Goal: Information Seeking & Learning: Check status

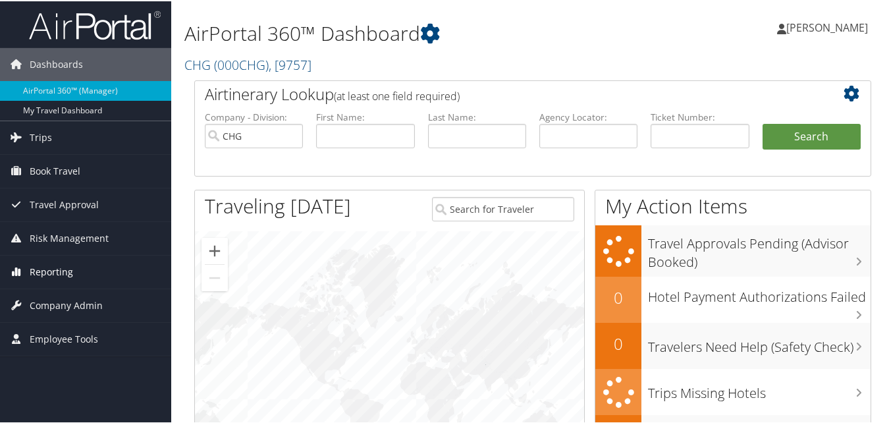
click at [54, 266] on span "Reporting" at bounding box center [51, 270] width 43 height 33
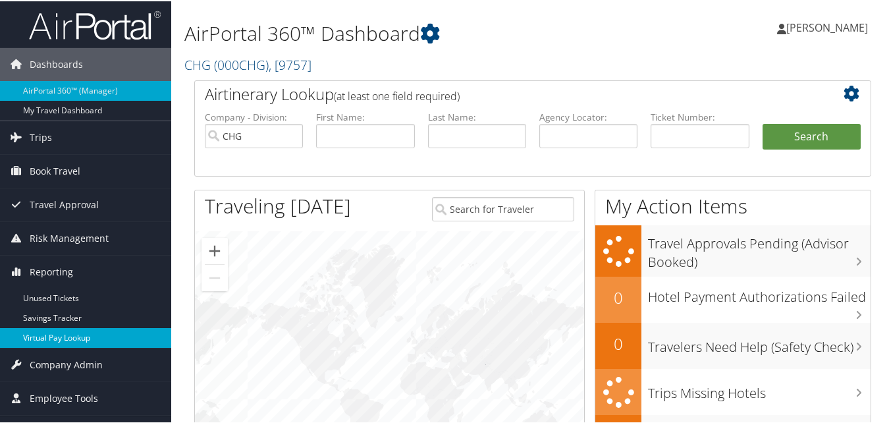
click at [70, 339] on link "Virtual Pay Lookup" at bounding box center [85, 337] width 171 height 20
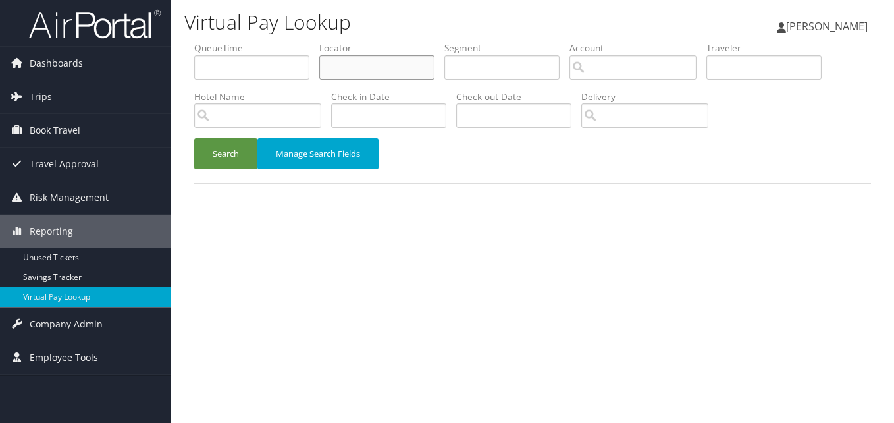
click at [328, 68] on input "text" at bounding box center [376, 67] width 115 height 24
paste input "YDOXPK"
type input "YDOXPK"
click at [194, 138] on button "Search" at bounding box center [225, 153] width 63 height 31
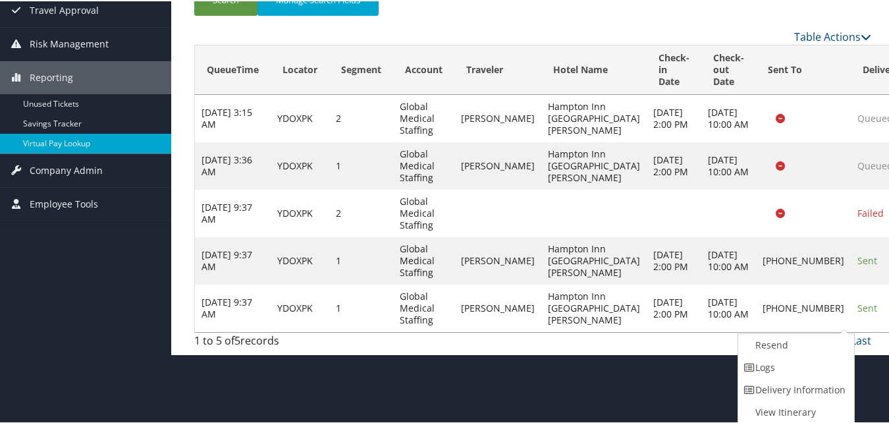
drag, startPoint x: 815, startPoint y: 367, endPoint x: 796, endPoint y: 377, distance: 21.2
click at [797, 378] on link "Delivery Information" at bounding box center [794, 388] width 113 height 22
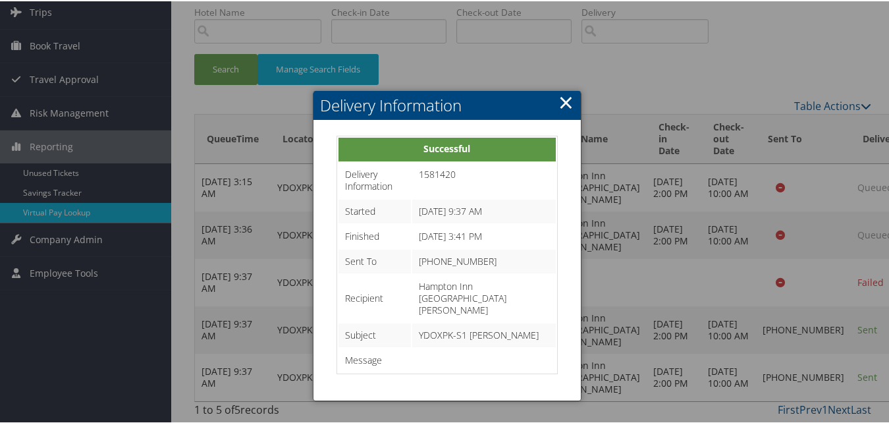
click at [566, 88] on link "×" at bounding box center [565, 101] width 15 height 26
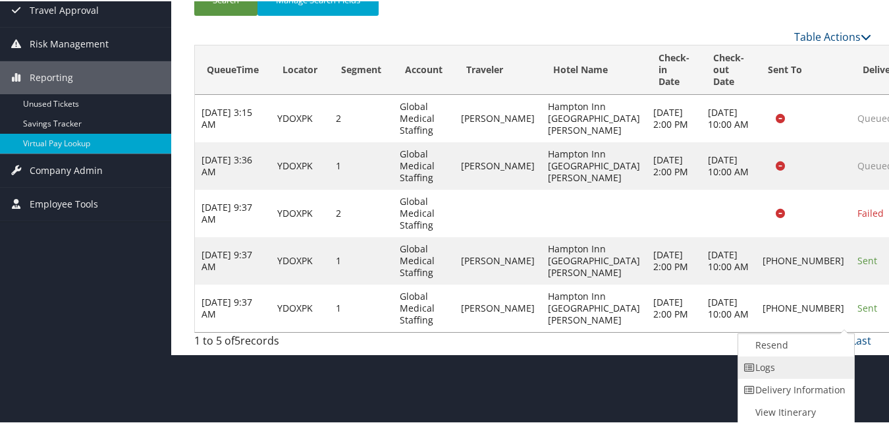
click at [770, 364] on link "Logs" at bounding box center [794, 366] width 113 height 22
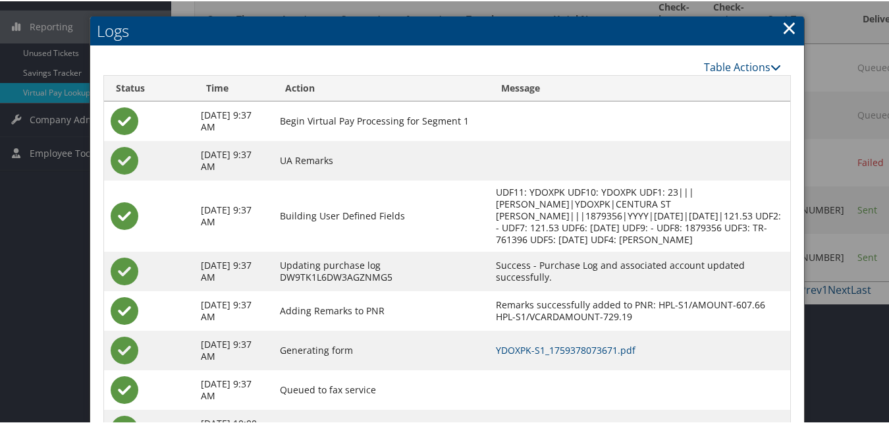
scroll to position [307, 0]
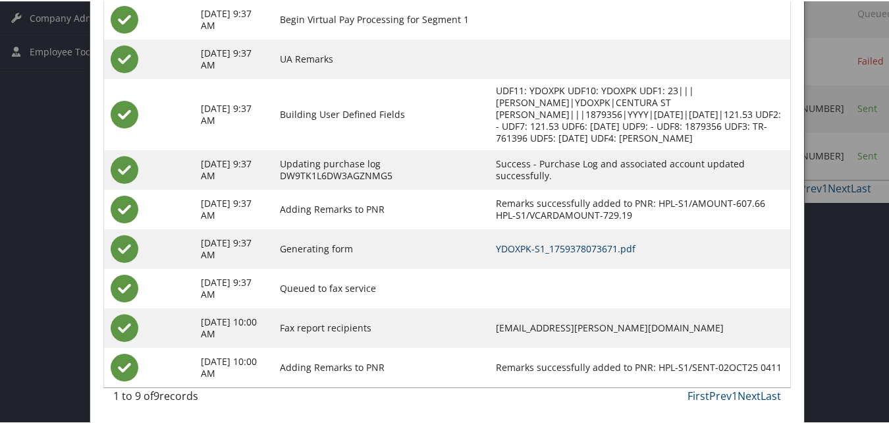
click at [535, 248] on link "YDOXPK-S1_1759378073671.pdf" at bounding box center [566, 247] width 140 height 13
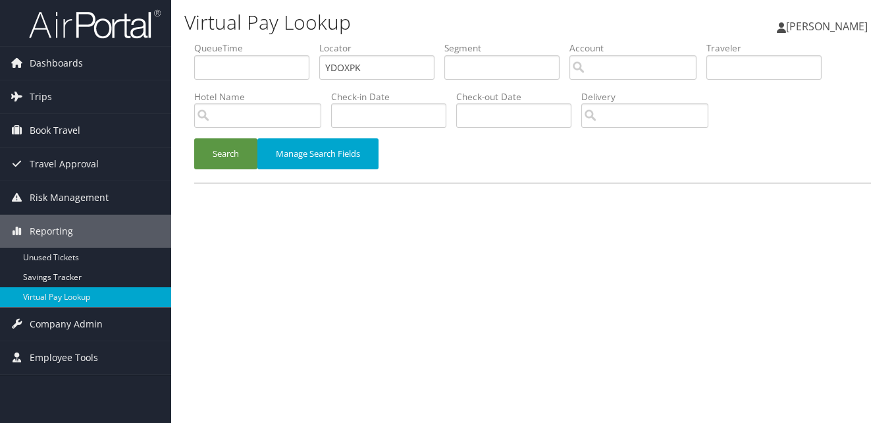
click at [302, 41] on ul "QueueTime Locator YDOXPK Segment Account Traveler Hotel Name Check-in Date Chec…" at bounding box center [532, 41] width 677 height 0
type input "QVARRO"
click at [244, 161] on button "Search" at bounding box center [225, 153] width 63 height 31
click at [326, 70] on input "text" at bounding box center [376, 67] width 115 height 24
paste input "Z@0P$1HmxwAVmegp"
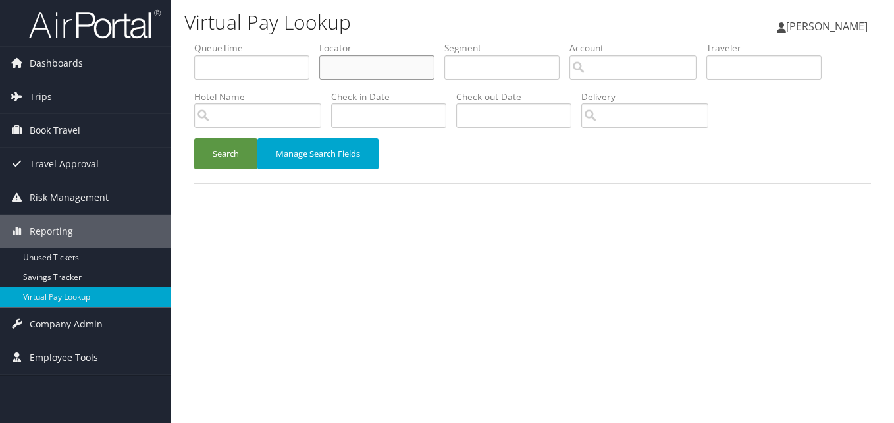
type input "Z@0P$1HmxwAVmegp"
click at [352, 53] on label "Locator" at bounding box center [381, 47] width 125 height 13
click at [350, 61] on input "text" at bounding box center [376, 67] width 115 height 24
paste input "QVARRO"
type input "QVARRO"
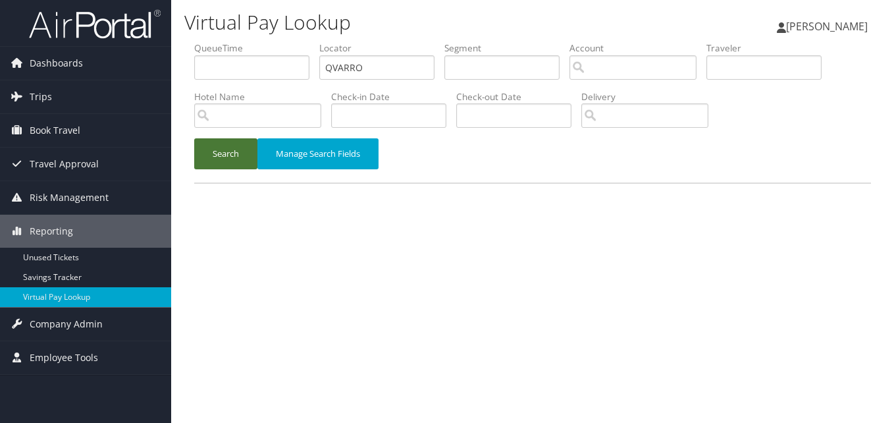
click at [234, 149] on button "Search" at bounding box center [225, 153] width 63 height 31
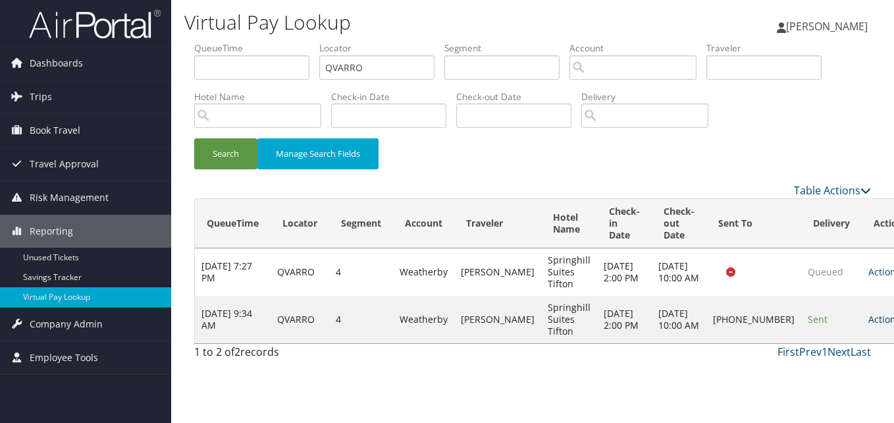
click at [869, 325] on link "Actions" at bounding box center [889, 319] width 41 height 13
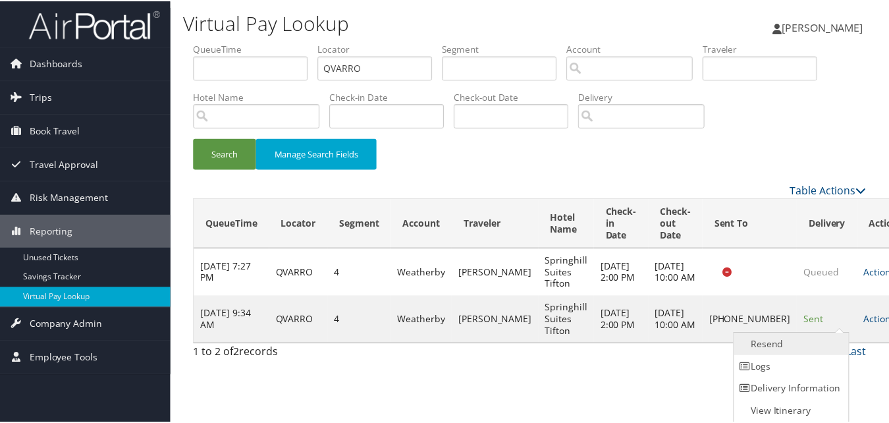
scroll to position [1, 0]
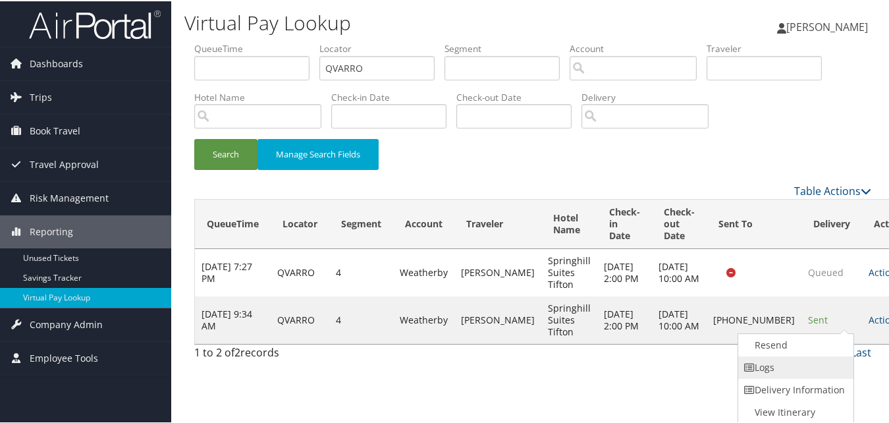
click at [774, 365] on link "Logs" at bounding box center [794, 366] width 113 height 22
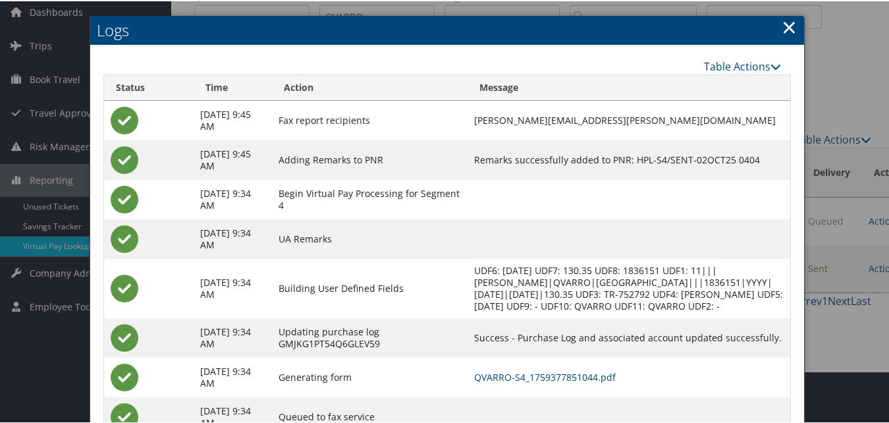
scroll to position [113, 0]
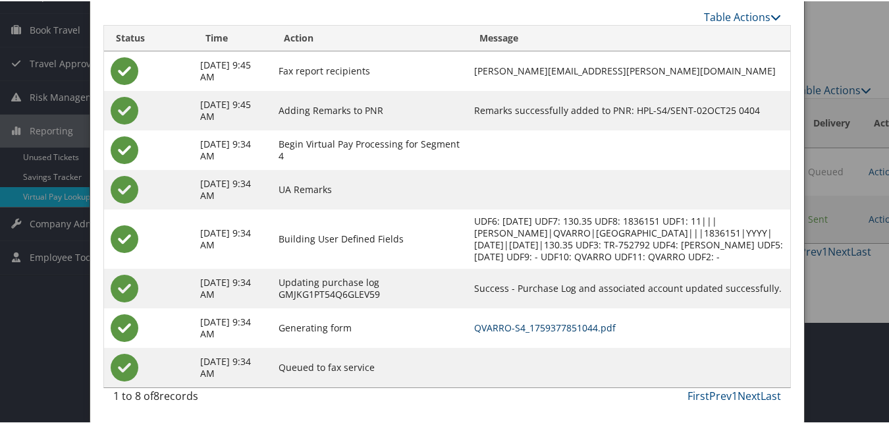
click at [601, 329] on link "QVARRO-S4_1759377851044.pdf" at bounding box center [545, 326] width 142 height 13
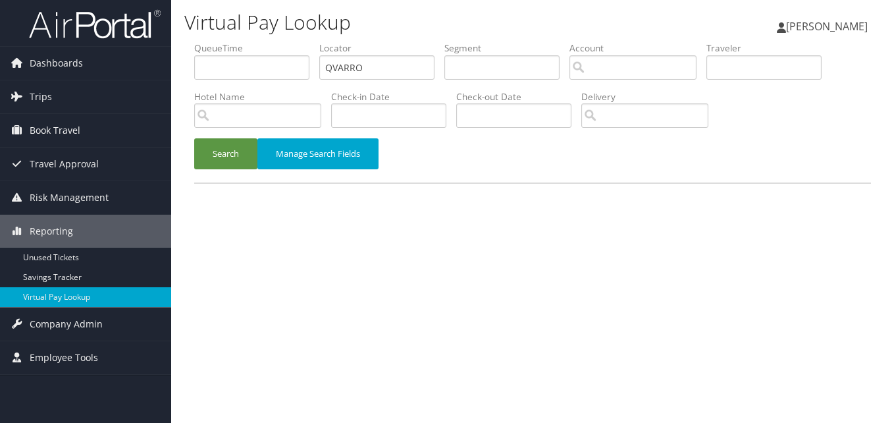
click at [277, 41] on ul "QueueTime Locator QVARRO Segment Account Traveler Hotel Name Check-in Date Chec…" at bounding box center [532, 41] width 677 height 0
type input "UXSZBE"
click at [209, 165] on button "Search" at bounding box center [225, 153] width 63 height 31
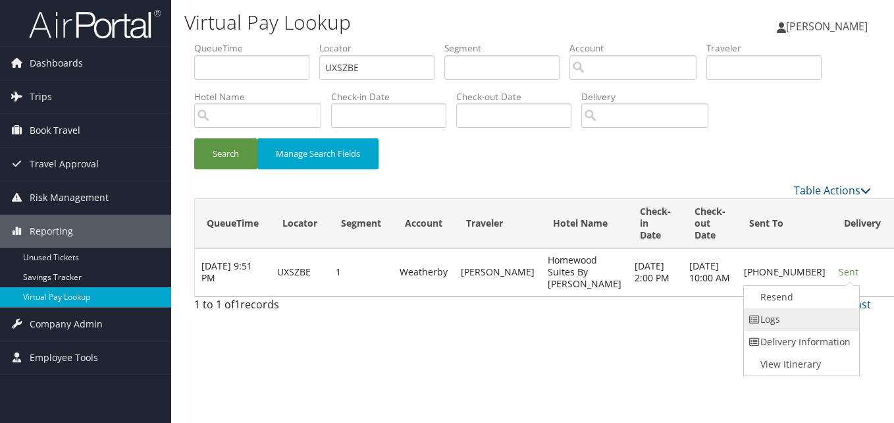
click at [768, 317] on link "Logs" at bounding box center [800, 319] width 113 height 22
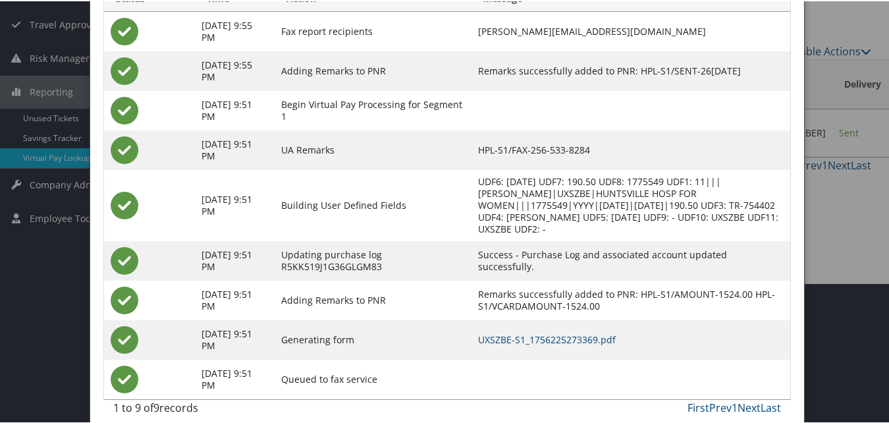
scroll to position [152, 0]
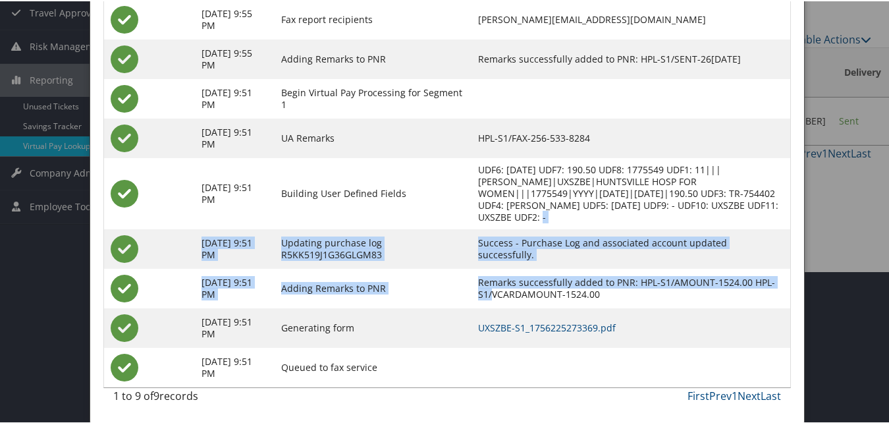
click at [489, 302] on tbody "Aug 26, 2025 9:55 PM Fax report recipients LATOYA.BROWN@CHGHEALTHCARE.COM Aug 2…" at bounding box center [447, 192] width 686 height 387
drag, startPoint x: 489, startPoint y: 302, endPoint x: 501, endPoint y: 322, distance: 23.4
click at [500, 323] on link "UXSZBE-S1_1756225273369.pdf" at bounding box center [547, 326] width 138 height 13
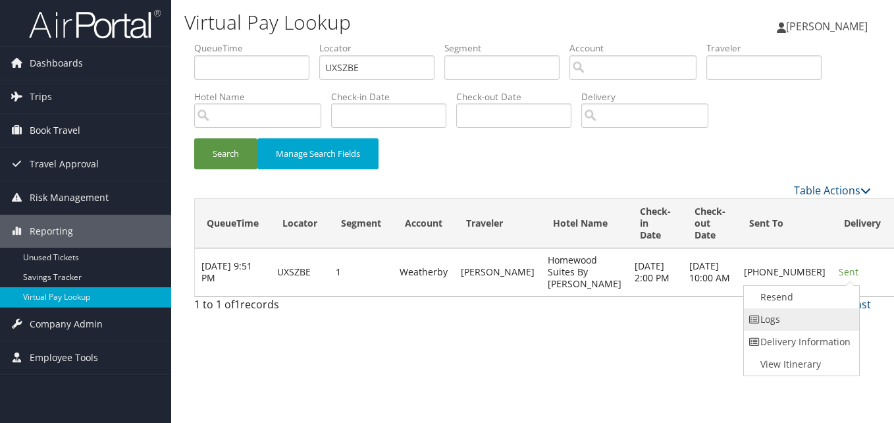
click at [793, 313] on link "Logs" at bounding box center [800, 319] width 113 height 22
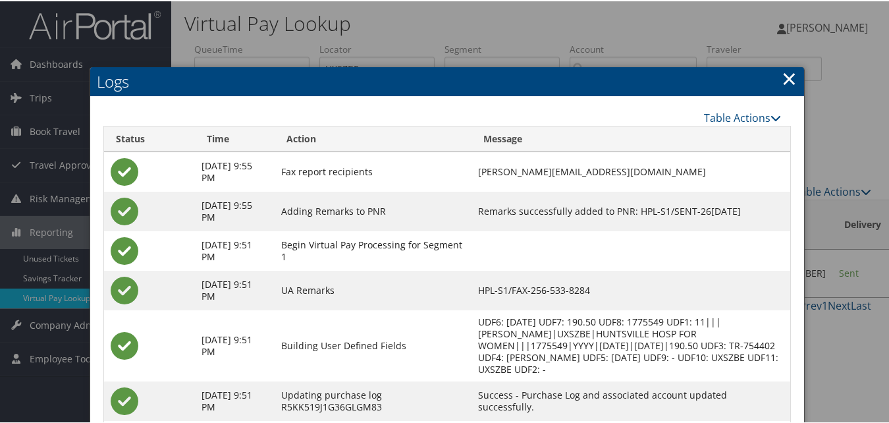
click at [774, 78] on h2 "Logs" at bounding box center [447, 80] width 714 height 29
click at [782, 78] on link "×" at bounding box center [789, 77] width 15 height 26
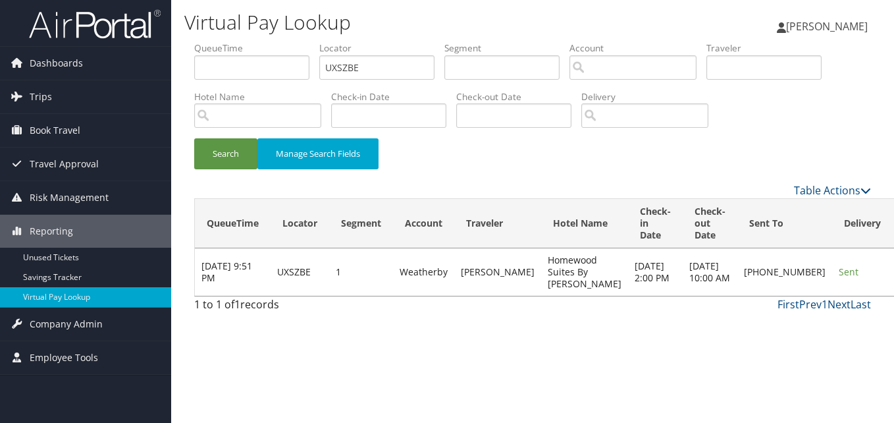
click at [774, 297] on link "Resend" at bounding box center [800, 297] width 113 height 22
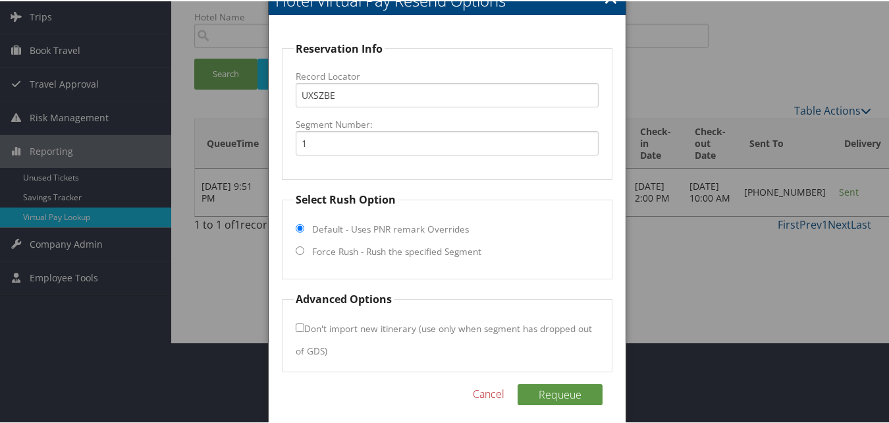
scroll to position [89, 0]
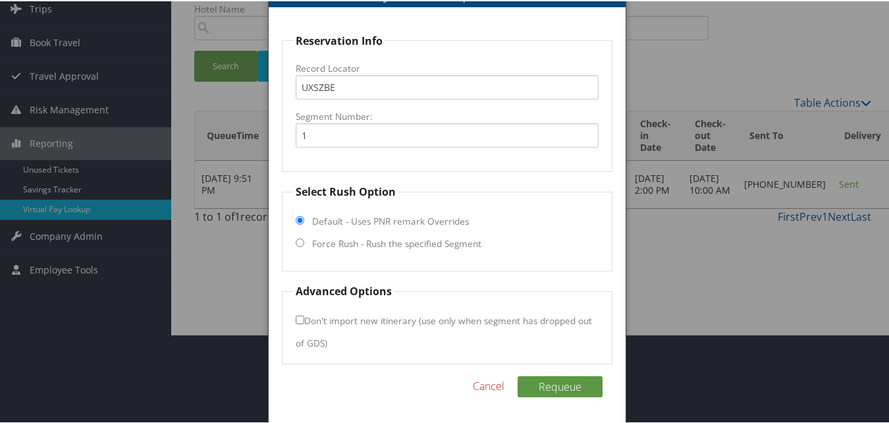
click at [350, 252] on fieldset "Select Rush Option Default - Uses PNR remark Overrides Force Rush - Rush the sp…" at bounding box center [447, 226] width 330 height 88
click at [346, 248] on label "Force Rush - Rush the specified Segment" at bounding box center [396, 242] width 169 height 13
click at [304, 246] on input "Force Rush - Rush the specified Segment" at bounding box center [300, 241] width 9 height 9
radio input "true"
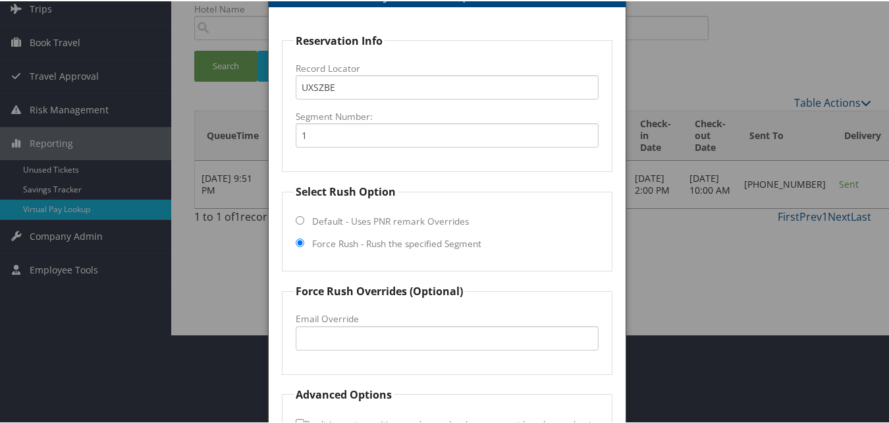
scroll to position [192, 0]
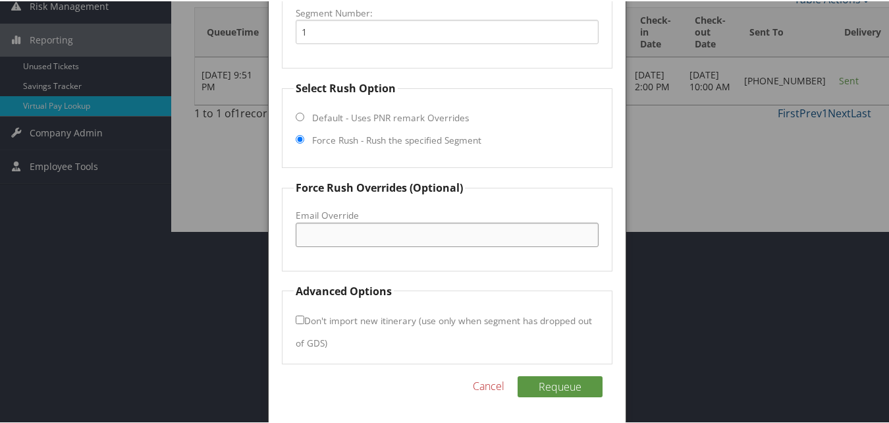
click at [350, 238] on input "Email Override" at bounding box center [447, 233] width 302 height 24
type input "homewoodsuites.huntsville@gmail.com"
click at [558, 387] on button "Requeue" at bounding box center [560, 385] width 85 height 21
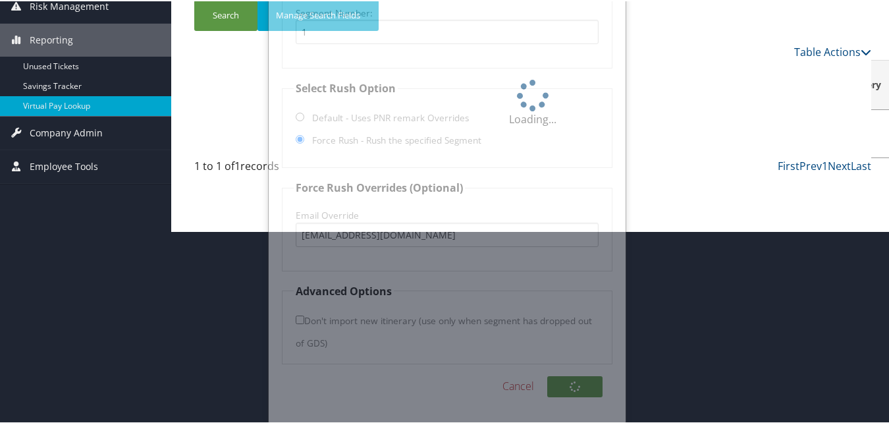
scroll to position [0, 0]
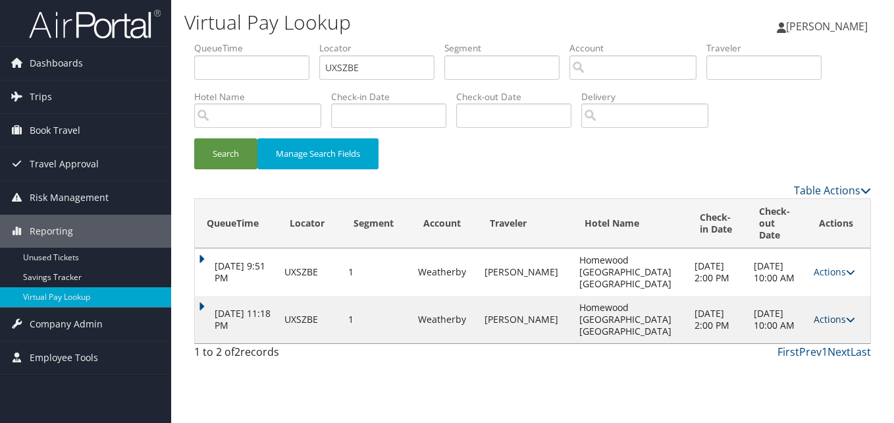
click at [822, 313] on link "Actions" at bounding box center [834, 319] width 41 height 13
drag, startPoint x: 792, startPoint y: 339, endPoint x: 726, endPoint y: 318, distance: 68.9
click at [791, 339] on link "Logs" at bounding box center [803, 349] width 83 height 22
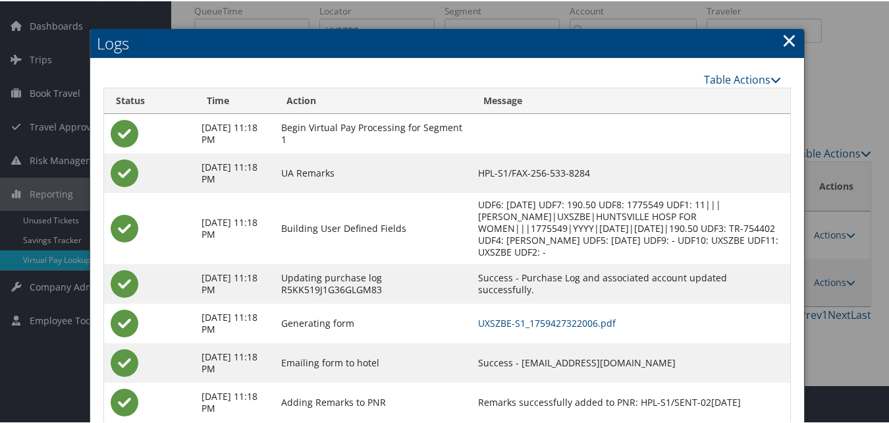
scroll to position [73, 0]
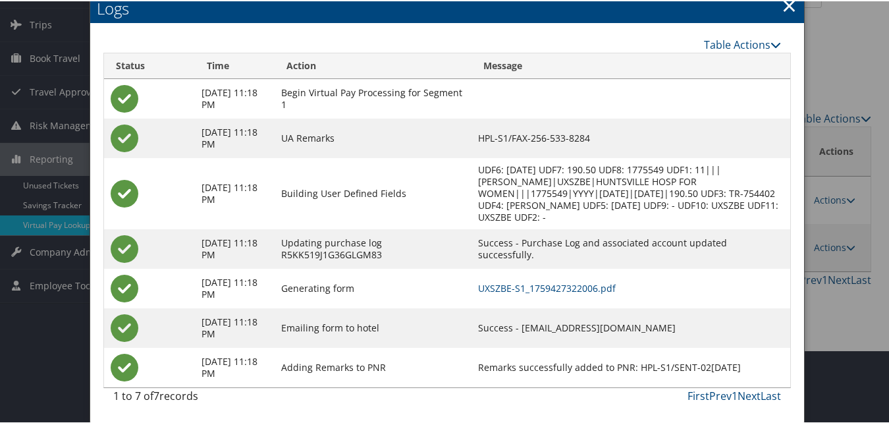
click at [567, 275] on td "UXSZBE-S1_1759427322006.pdf" at bounding box center [631, 287] width 319 height 40
drag, startPoint x: 520, startPoint y: 326, endPoint x: 685, endPoint y: 322, distance: 164.7
click at [685, 322] on td "Success - homewoodsuites.huntsville@gmail.com" at bounding box center [631, 327] width 319 height 40
copy td "homewoodsuites.huntsville@gmail.com"
click at [544, 287] on link "UXSZBE-S1_1759427322006.pdf" at bounding box center [547, 287] width 138 height 13
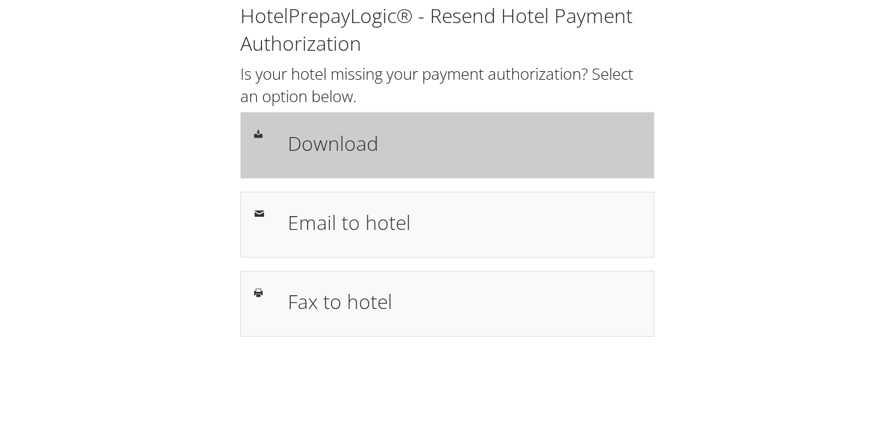
click at [518, 132] on h1 "Download" at bounding box center [464, 143] width 353 height 30
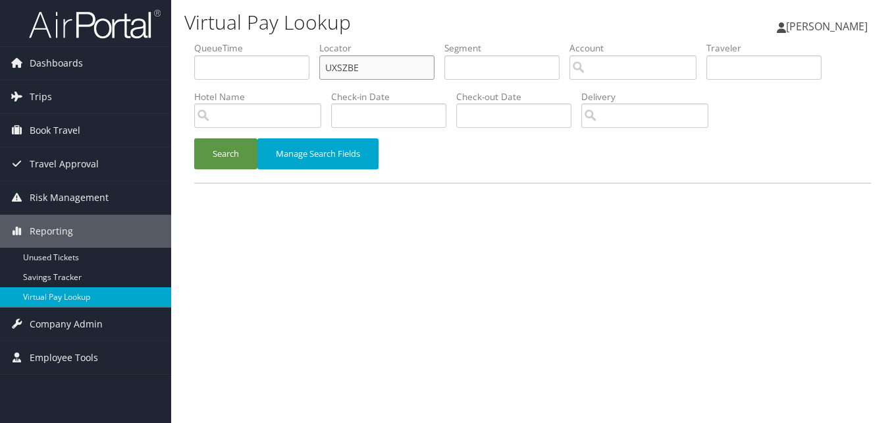
drag, startPoint x: 396, startPoint y: 74, endPoint x: 211, endPoint y: 90, distance: 185.7
click at [211, 41] on ul "QueueTime Locator UXSZBE Segment Account Traveler Hotel Name Check-in Date Chec…" at bounding box center [532, 41] width 677 height 0
paste input "KNARVR"
type input "KNARVR"
click at [194, 138] on button "Search" at bounding box center [225, 153] width 63 height 31
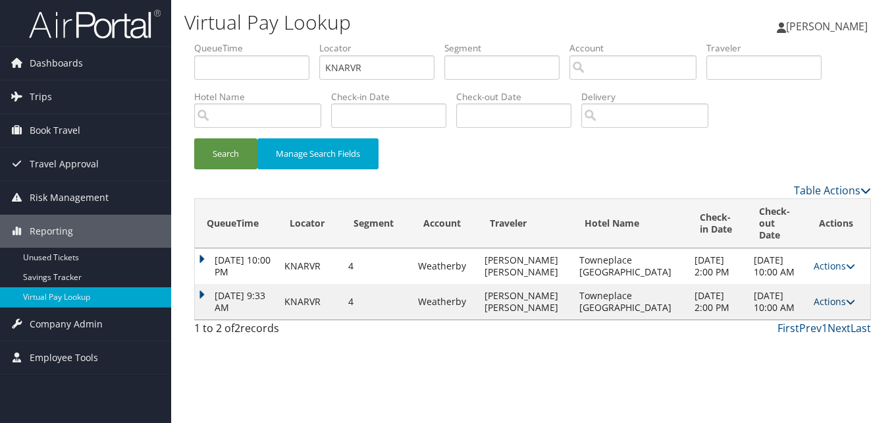
click at [823, 308] on link "Actions" at bounding box center [834, 301] width 41 height 13
click at [779, 346] on icon at bounding box center [776, 348] width 12 height 9
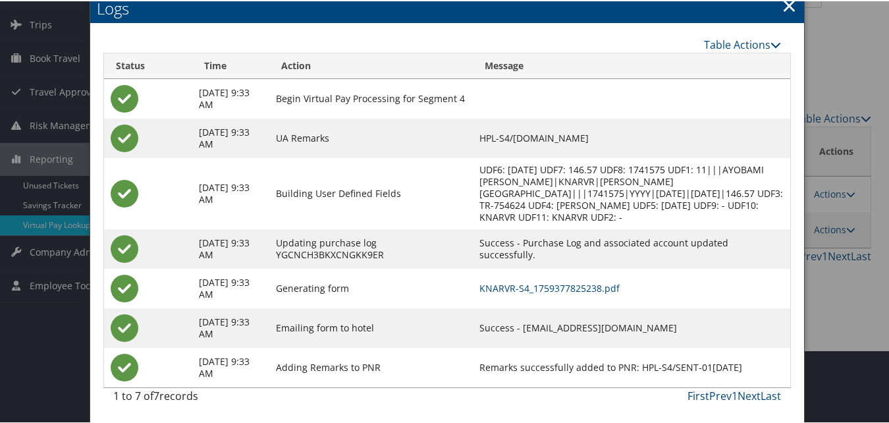
scroll to position [85, 0]
click at [520, 286] on link "KNARVR-S4_1759377825238.pdf" at bounding box center [549, 287] width 140 height 13
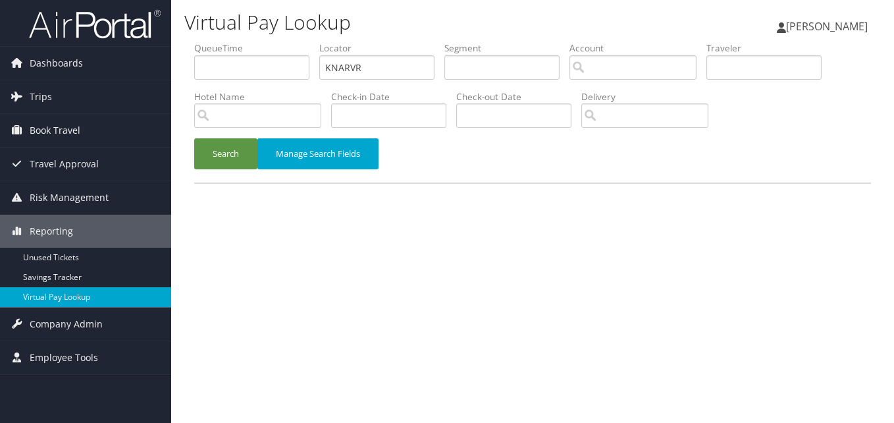
click at [325, 65] on li "Locator KNARVR" at bounding box center [381, 65] width 125 height 48
drag, startPoint x: 375, startPoint y: 65, endPoint x: 260, endPoint y: 83, distance: 116.0
click at [260, 41] on ul "QueueTime Locator KNARVR Segment Account Traveler Hotel Name Check-in Date Chec…" at bounding box center [532, 41] width 677 height 0
paste input "JSDNRB"
type input "JSDNRB"
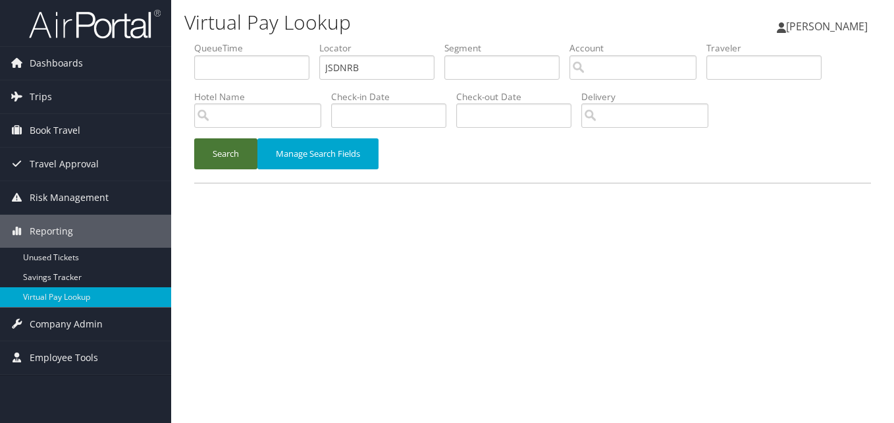
click at [232, 157] on button "Search" at bounding box center [225, 153] width 63 height 31
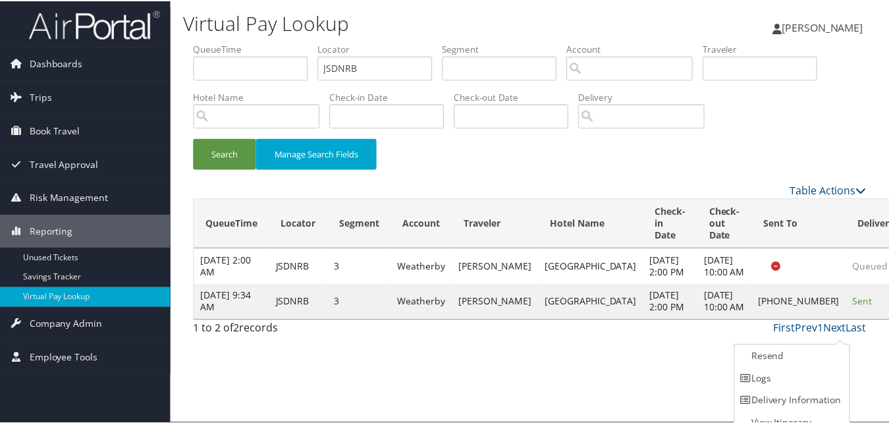
scroll to position [13, 0]
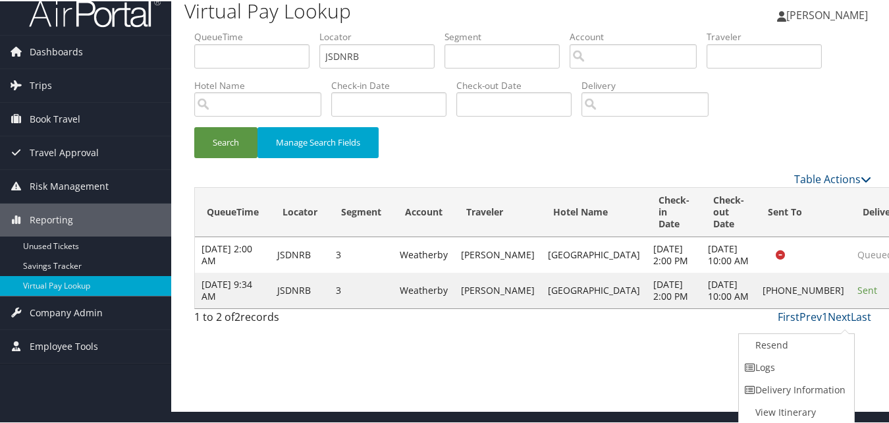
click at [638, 323] on div "First Prev 1 Next Last" at bounding box center [620, 316] width 503 height 16
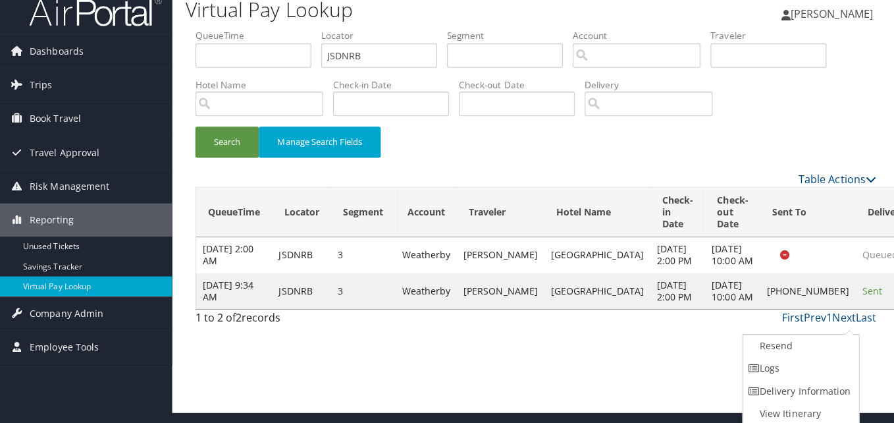
scroll to position [0, 0]
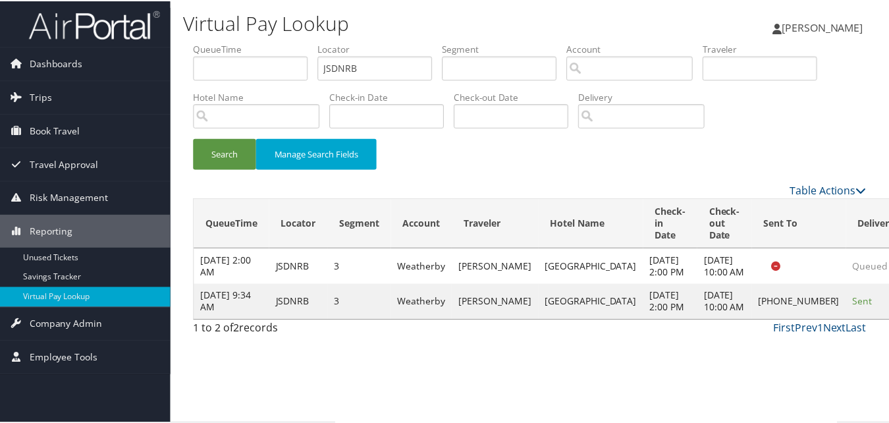
scroll to position [13, 0]
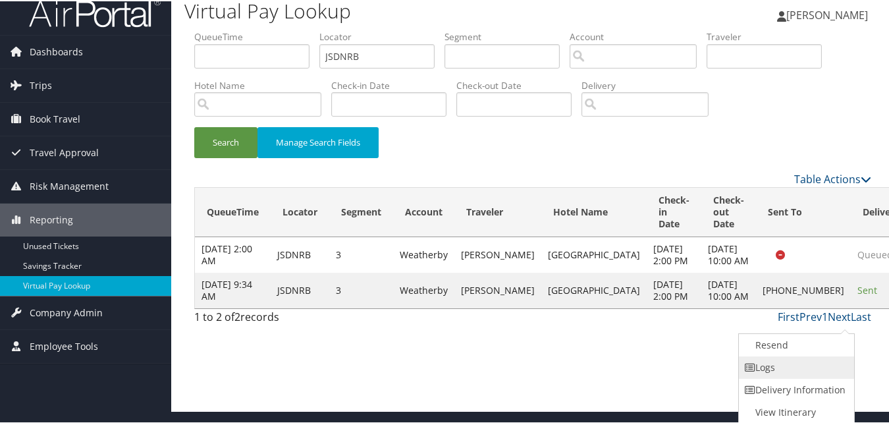
click at [776, 363] on link "Logs" at bounding box center [795, 366] width 113 height 22
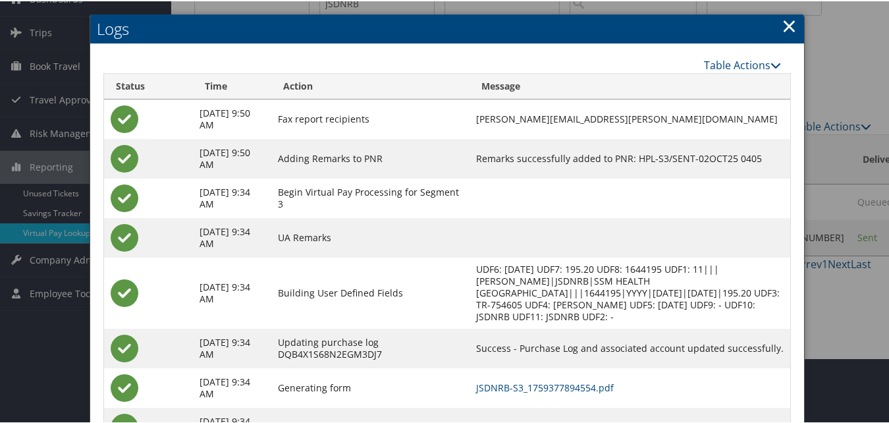
scroll to position [125, 0]
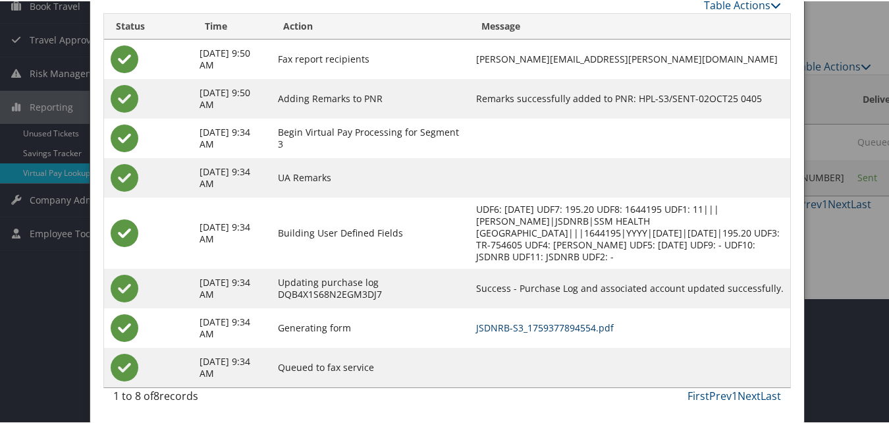
click at [537, 327] on link "JSDNRB-S3_1759377894554.pdf" at bounding box center [545, 326] width 138 height 13
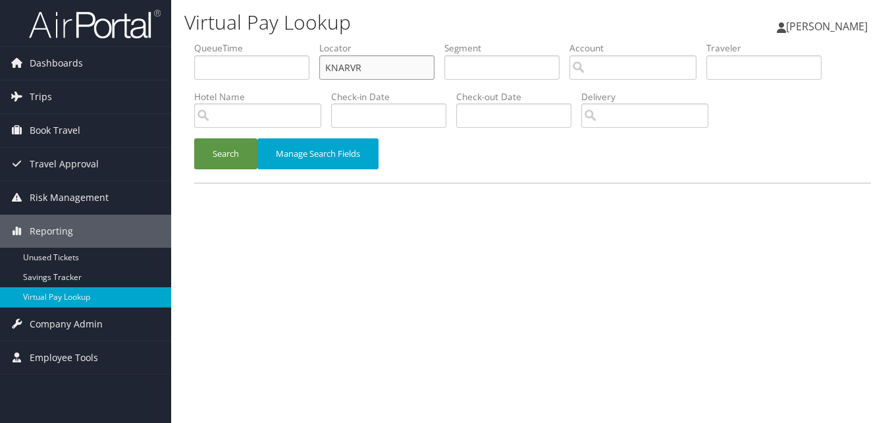
drag, startPoint x: 0, startPoint y: 0, endPoint x: 286, endPoint y: 74, distance: 296.0
click at [286, 41] on ul "QueueTime Locator KNARVR Segment Account Traveler Hotel Name Check-in Date Chec…" at bounding box center [532, 41] width 677 height 0
paste input "DOWCIP"
type input "DOWCIP"
click at [194, 138] on button "Search" at bounding box center [225, 153] width 63 height 31
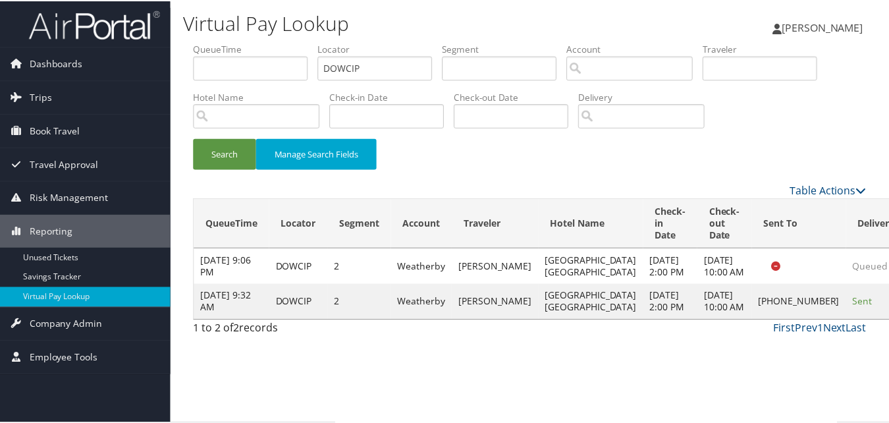
scroll to position [13, 0]
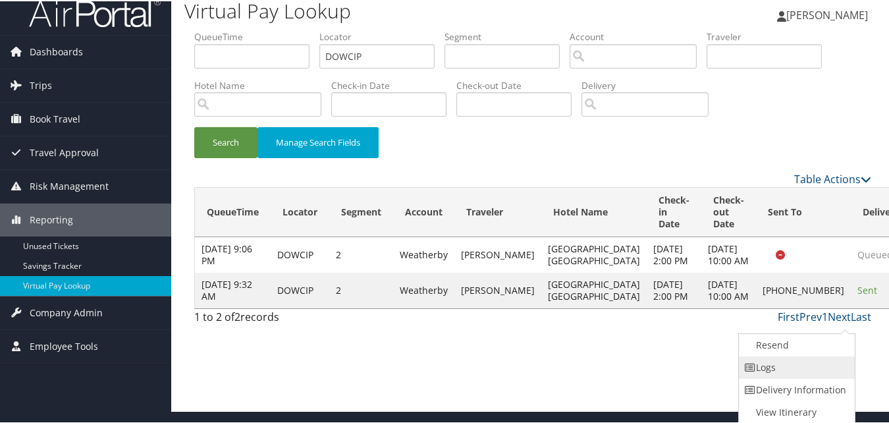
click at [779, 366] on link "Logs" at bounding box center [795, 366] width 113 height 22
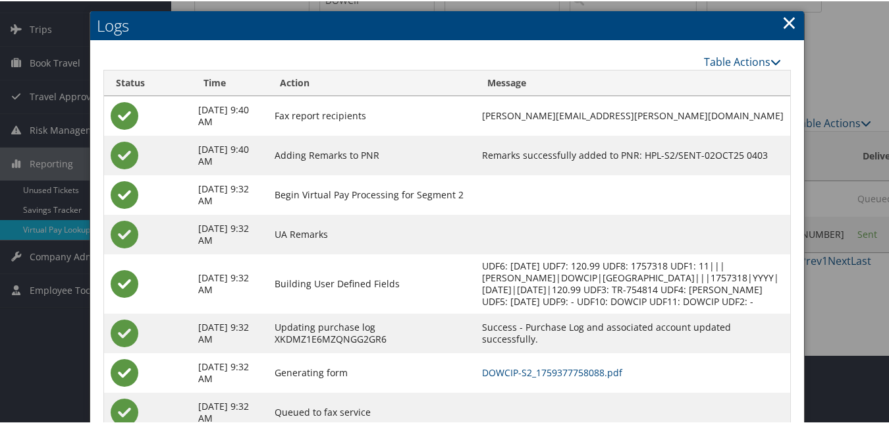
scroll to position [113, 0]
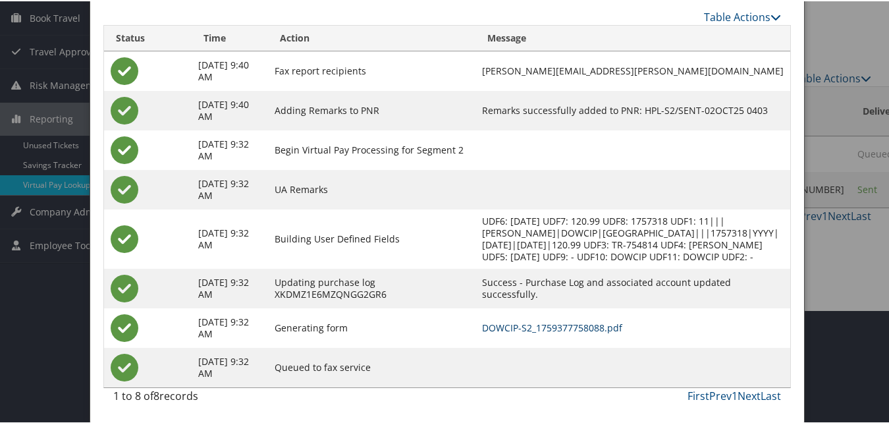
click at [524, 328] on link "DOWCIP-S2_1759377758088.pdf" at bounding box center [552, 326] width 140 height 13
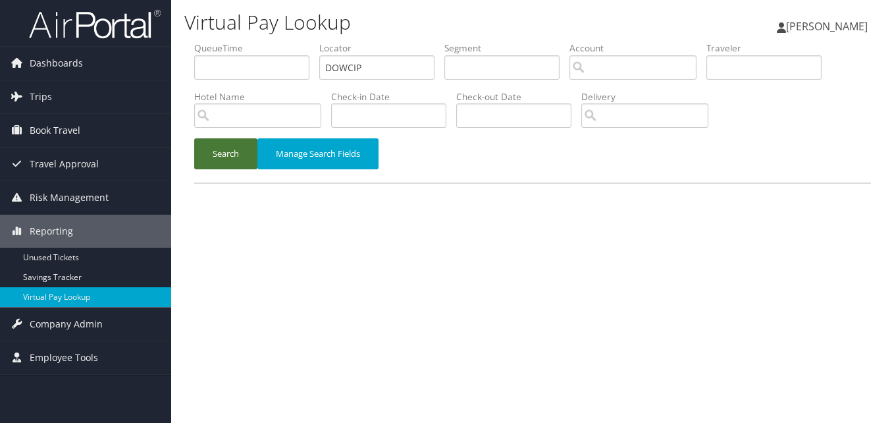
click at [238, 151] on button "Search" at bounding box center [225, 153] width 63 height 31
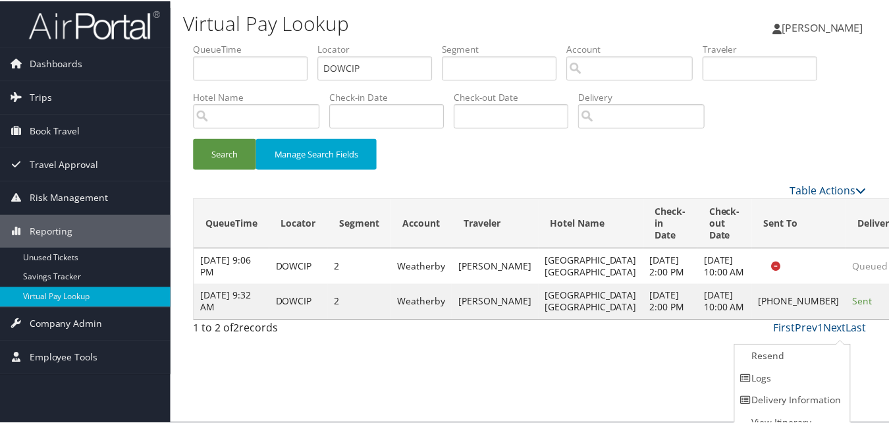
scroll to position [13, 0]
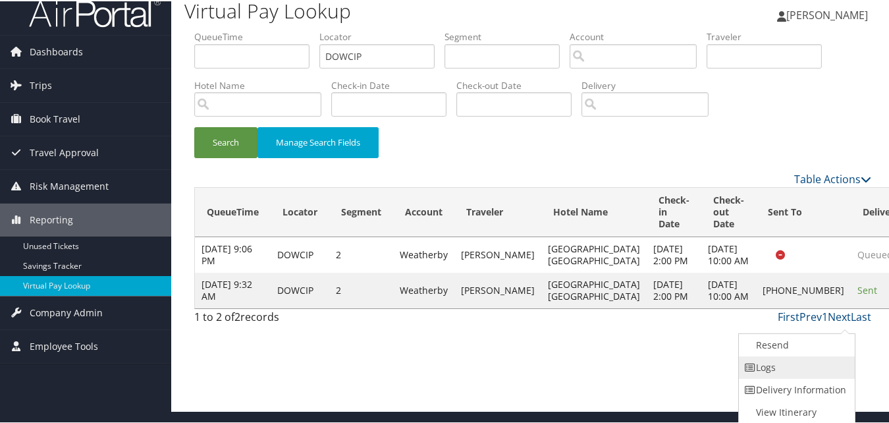
click at [786, 364] on link "Logs" at bounding box center [795, 366] width 113 height 22
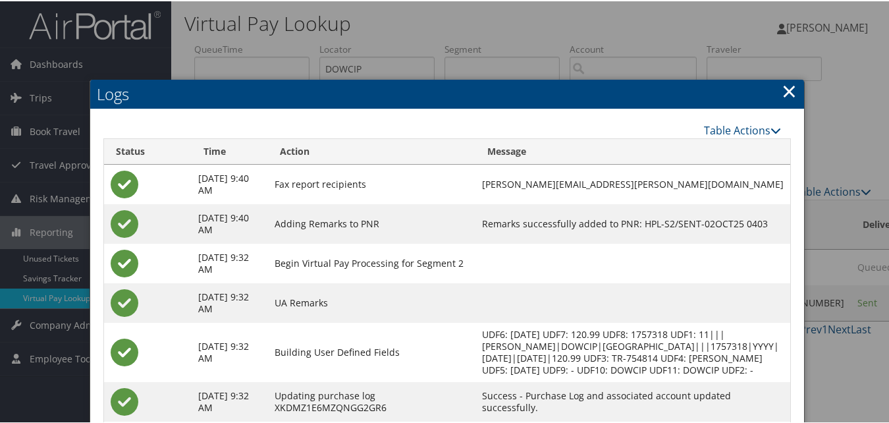
scroll to position [113, 0]
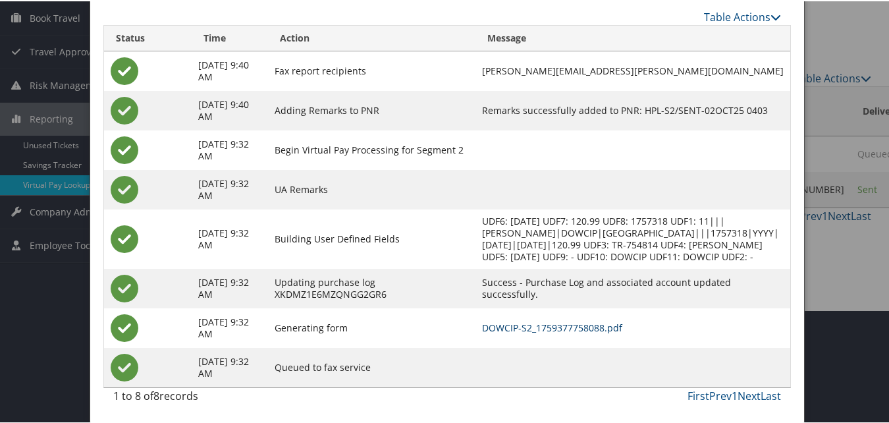
click at [544, 331] on link "DOWCIP-S2_1759377758088.pdf" at bounding box center [552, 326] width 140 height 13
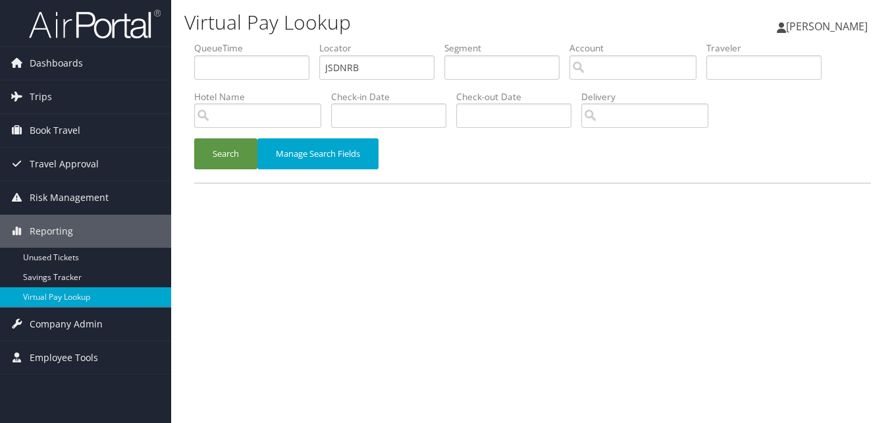
click at [282, 41] on ul "QueueTime Locator JSDNRB Segment Account Traveler Hotel Name Check-in Date Chec…" at bounding box center [532, 41] width 677 height 0
click at [228, 153] on button "Search" at bounding box center [225, 153] width 63 height 31
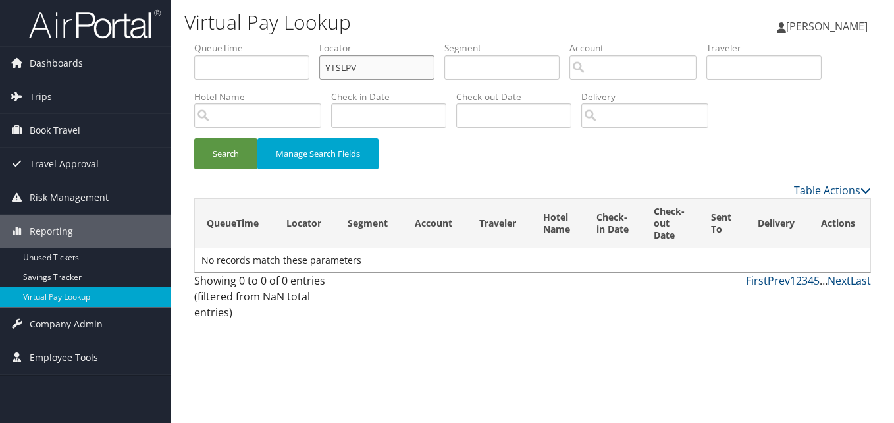
click at [352, 61] on input "YTSLPV" at bounding box center [376, 67] width 115 height 24
type input "YTSLPV"
click at [194, 138] on button "Search" at bounding box center [225, 153] width 63 height 31
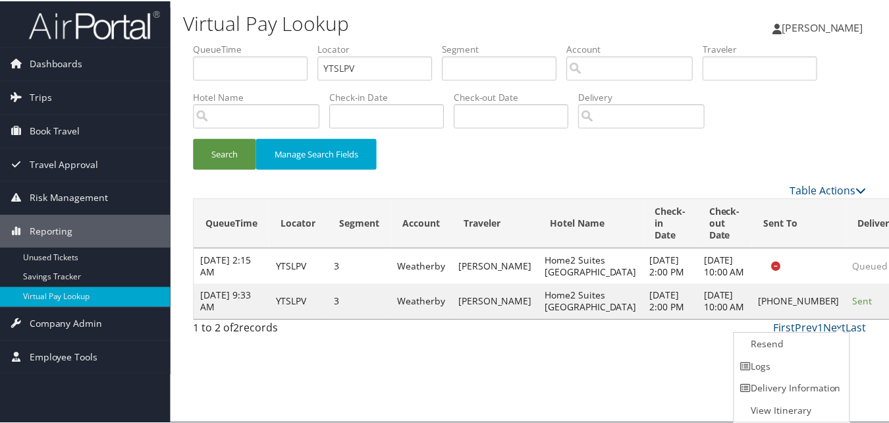
scroll to position [1, 0]
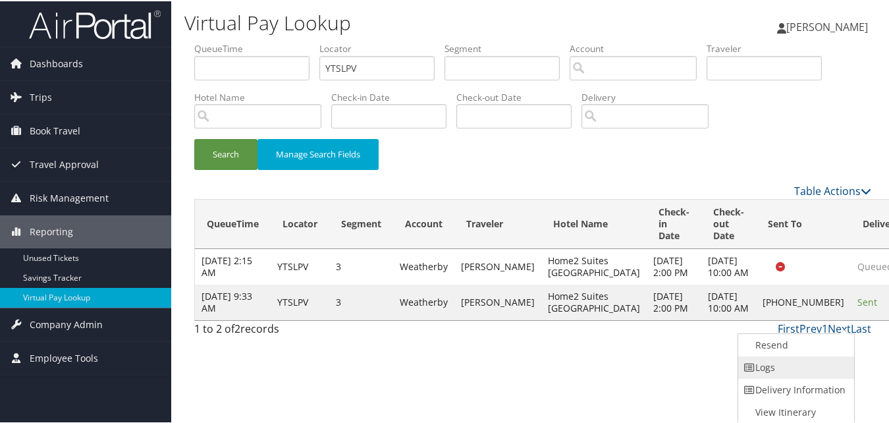
click at [792, 367] on link "Logs" at bounding box center [794, 366] width 113 height 22
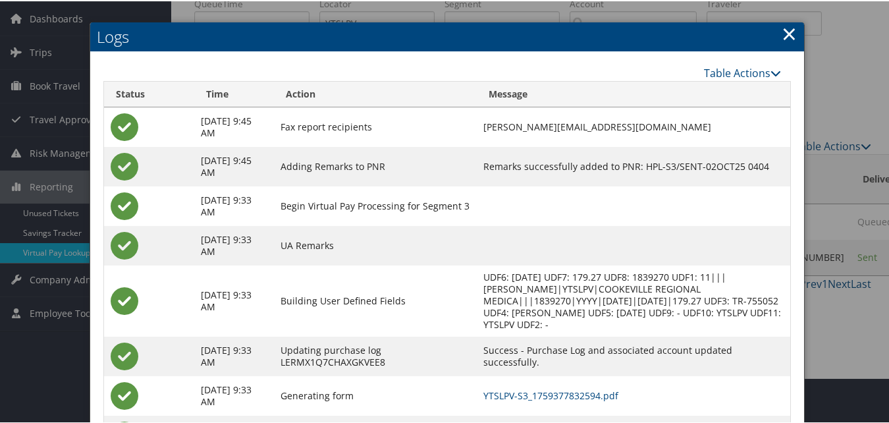
scroll to position [113, 0]
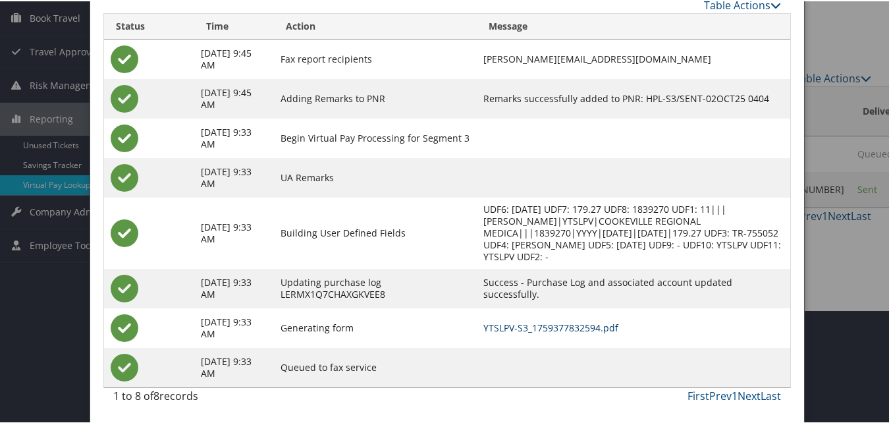
click at [612, 325] on link "YTSLPV-S3_1759377832594.pdf" at bounding box center [550, 326] width 135 height 13
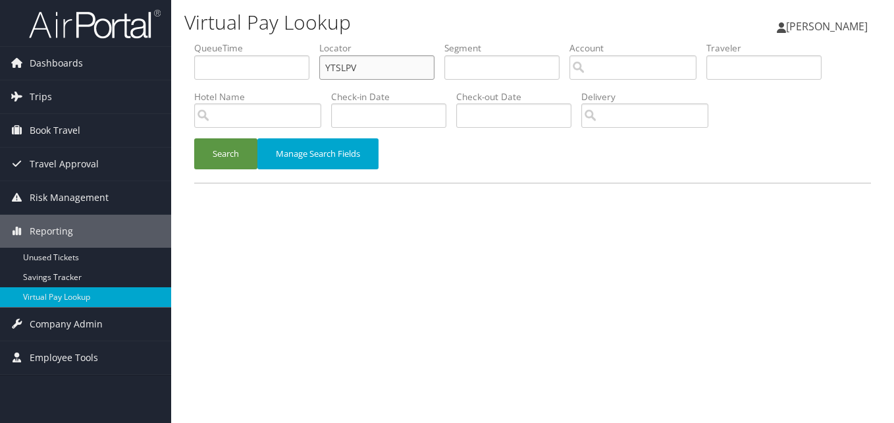
paste input "KZVUXD"
drag, startPoint x: 0, startPoint y: 0, endPoint x: 282, endPoint y: 87, distance: 295.0
click at [282, 41] on ul "QueueTime Locator KZVUXD Segment Account Traveler Hotel Name Check-in Date Chec…" at bounding box center [532, 41] width 677 height 0
type input "KZVUXD"
click at [240, 153] on button "Search" at bounding box center [225, 153] width 63 height 31
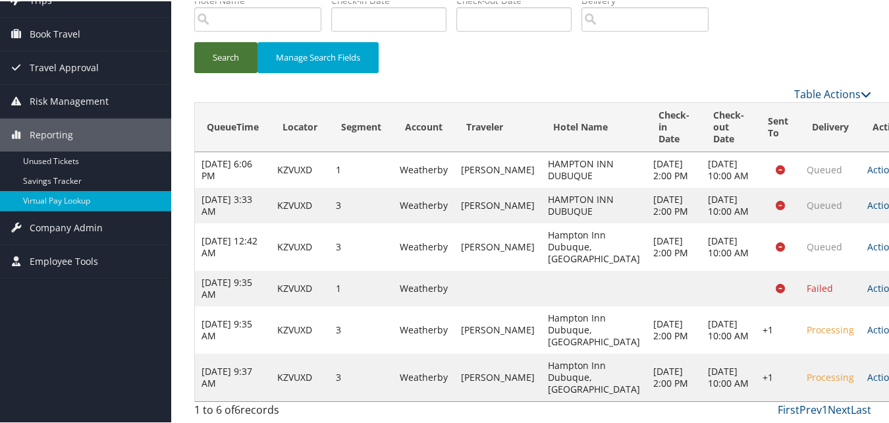
scroll to position [157, 0]
click at [867, 371] on link "Actions" at bounding box center [887, 375] width 41 height 13
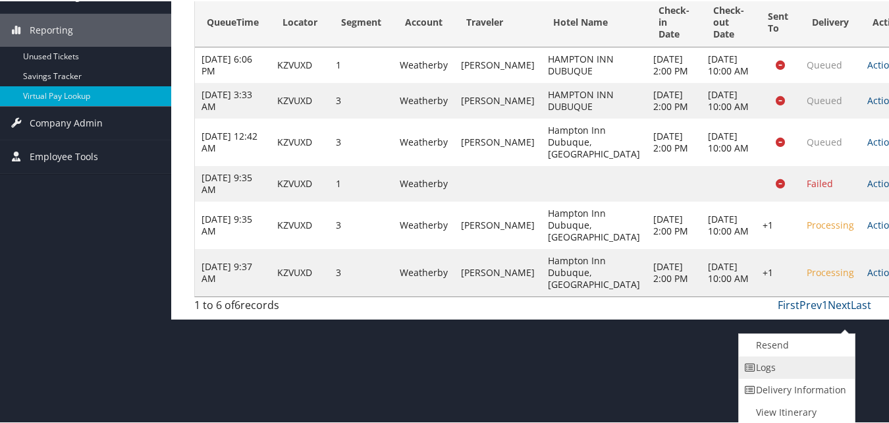
click at [796, 366] on link "Logs" at bounding box center [795, 366] width 113 height 22
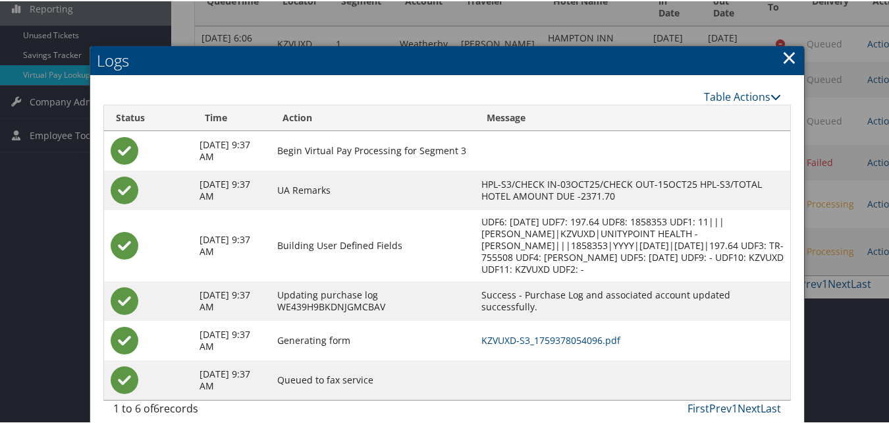
scroll to position [236, 0]
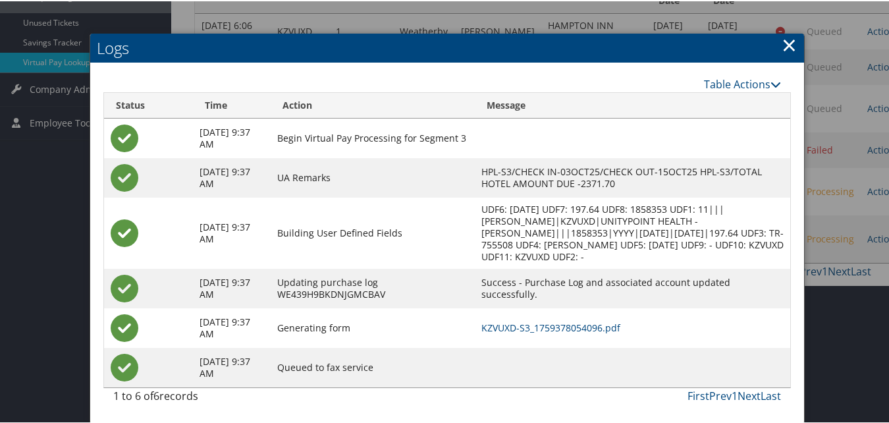
click at [561, 333] on td "KZVUXD-S3_1759378054096.pdf" at bounding box center [632, 327] width 315 height 40
click at [558, 330] on link "KZVUXD-S3_1759378054096.pdf" at bounding box center [550, 326] width 139 height 13
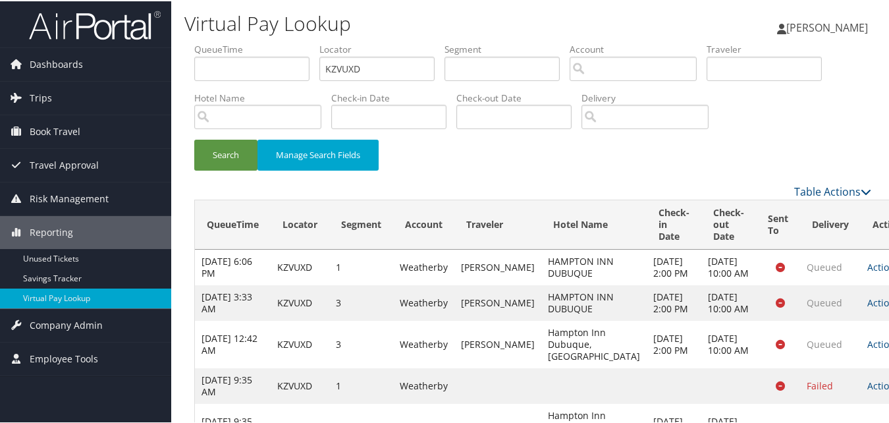
scroll to position [157, 0]
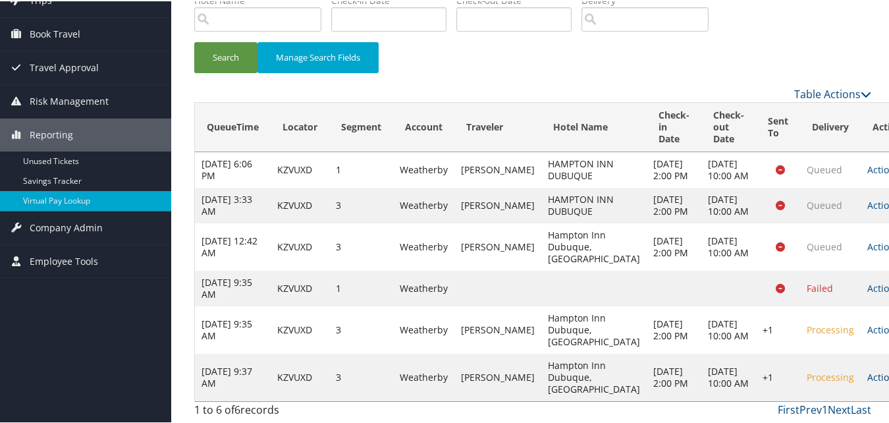
click at [867, 369] on link "Actions" at bounding box center [887, 375] width 41 height 13
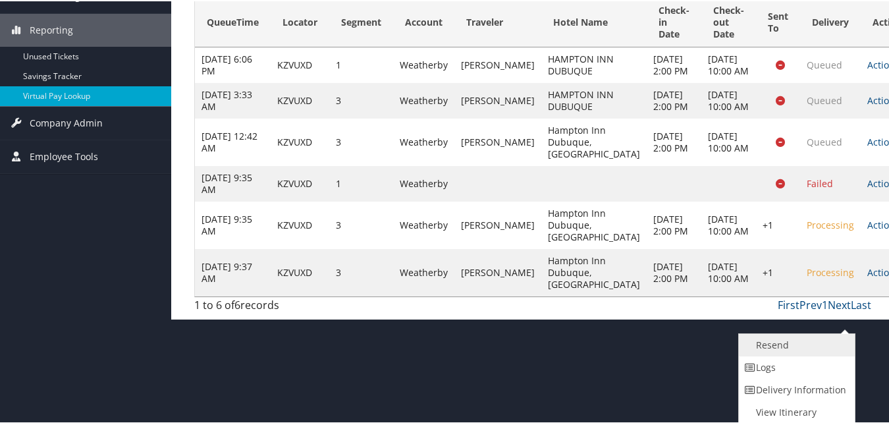
click at [782, 344] on link "Resend" at bounding box center [795, 344] width 113 height 22
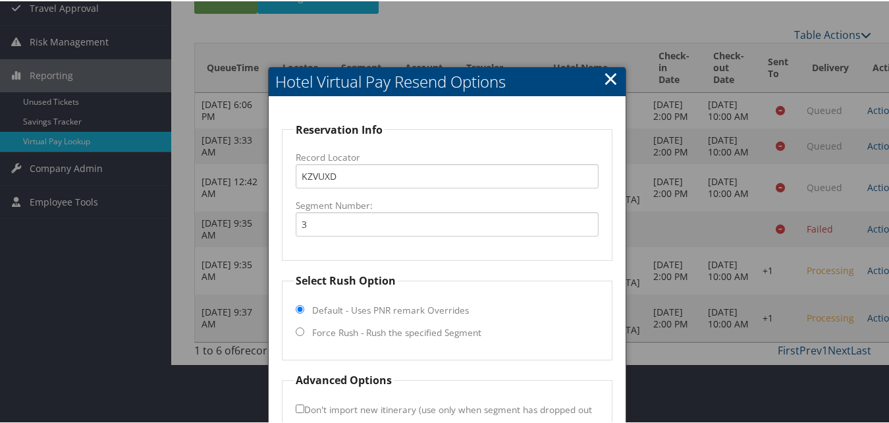
click at [410, 327] on label "Force Rush - Rush the specified Segment" at bounding box center [396, 331] width 169 height 13
click at [304, 327] on input "Force Rush - Rush the specified Segment" at bounding box center [300, 330] width 9 height 9
radio input "true"
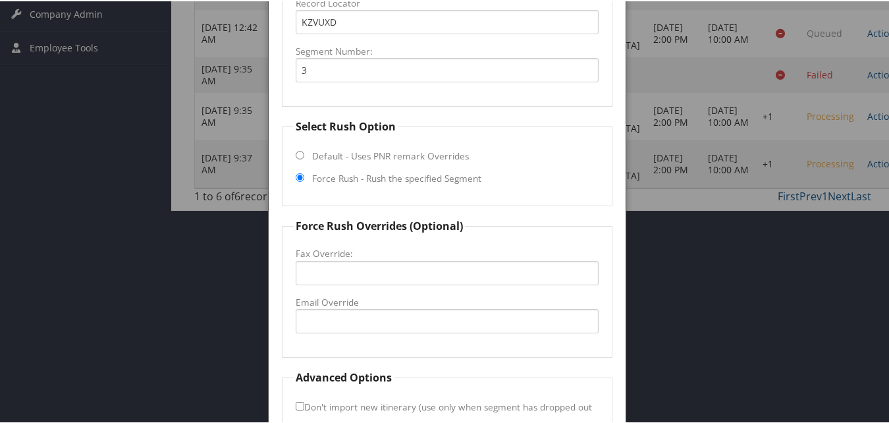
scroll to position [397, 0]
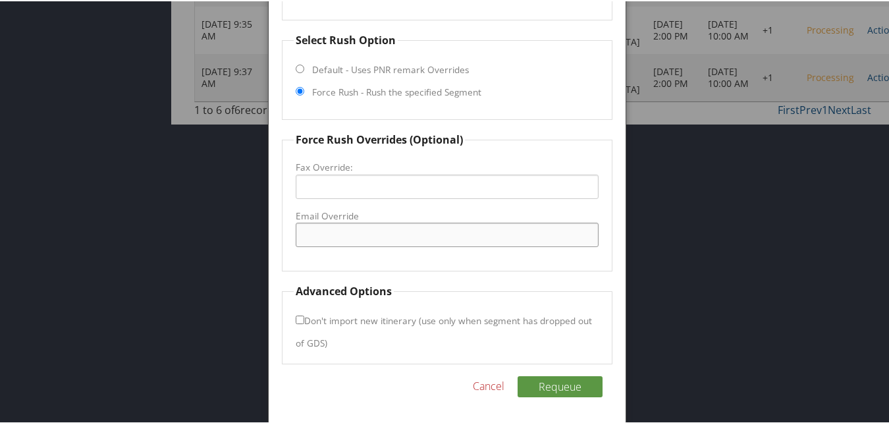
drag, startPoint x: 369, startPoint y: 242, endPoint x: 386, endPoint y: 242, distance: 17.1
click at [369, 242] on input "Email Override" at bounding box center [447, 233] width 302 height 24
type input "hamptondubuque151@gmail.com"
click at [346, 257] on fieldset "Force Rush Overrides (Optional) Fax Override: Email Override hamptondubuque151@…" at bounding box center [447, 200] width 330 height 140
click at [555, 381] on button "Requeue" at bounding box center [560, 385] width 85 height 21
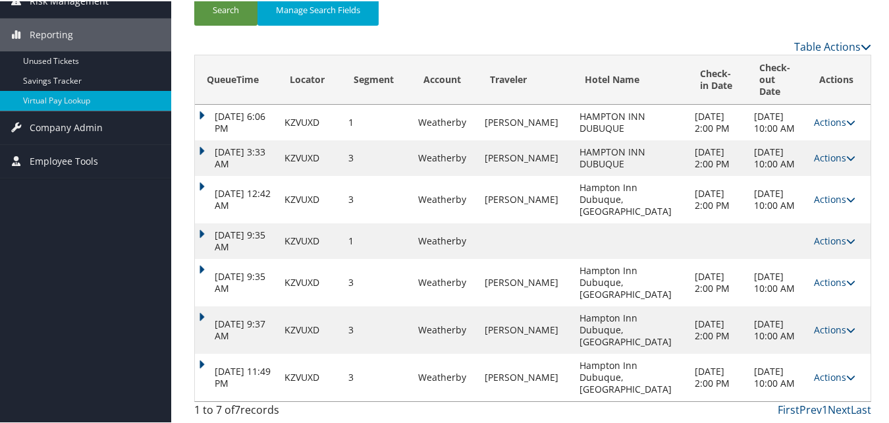
scroll to position [157, 0]
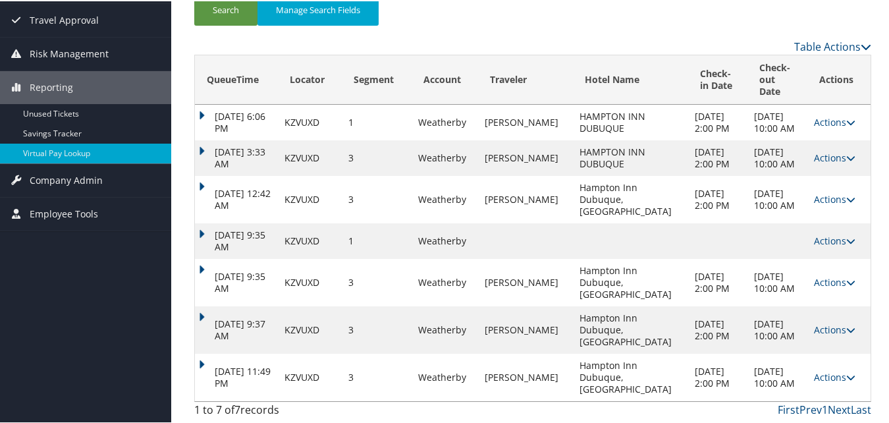
click at [196, 357] on td "Oct 2, 2025 11:49 PM" at bounding box center [236, 375] width 83 height 47
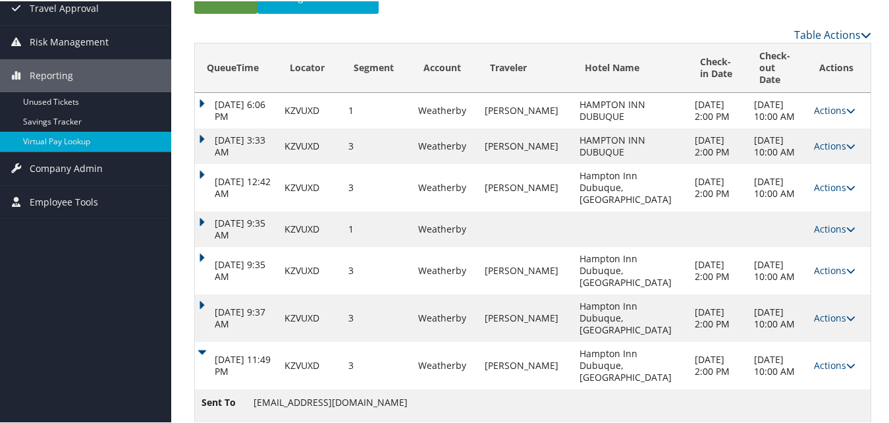
scroll to position [213, 0]
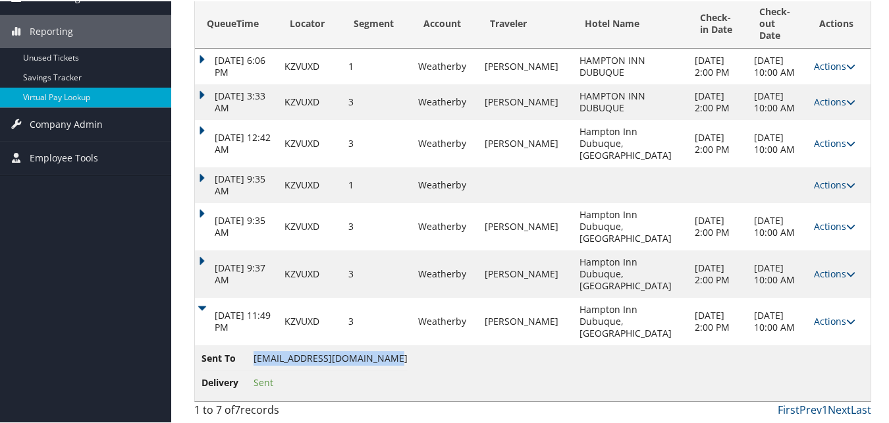
drag, startPoint x: 254, startPoint y: 359, endPoint x: 396, endPoint y: 359, distance: 142.2
click at [396, 359] on span "hamptondubuque151@gmail.com" at bounding box center [331, 356] width 154 height 13
copy span "hamptondubuque151@gmail.com"
click at [830, 329] on td "Actions Resend Logs View Itinerary" at bounding box center [838, 319] width 63 height 47
click at [819, 319] on link "Actions" at bounding box center [834, 319] width 41 height 13
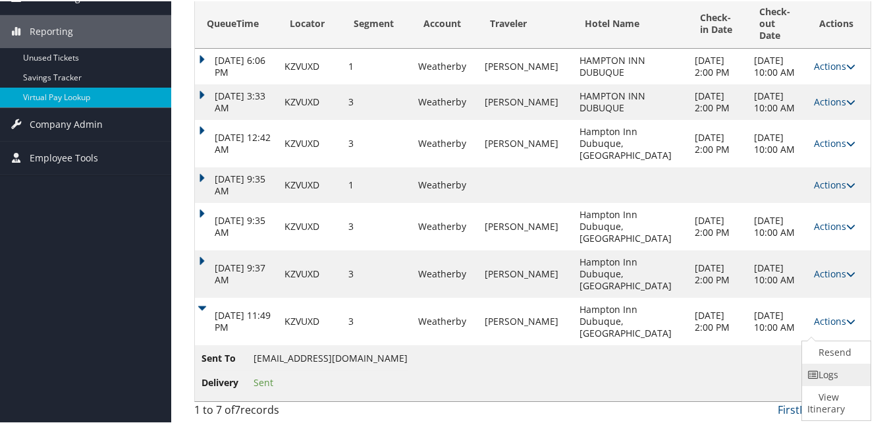
click at [816, 362] on link "Logs" at bounding box center [834, 373] width 65 height 22
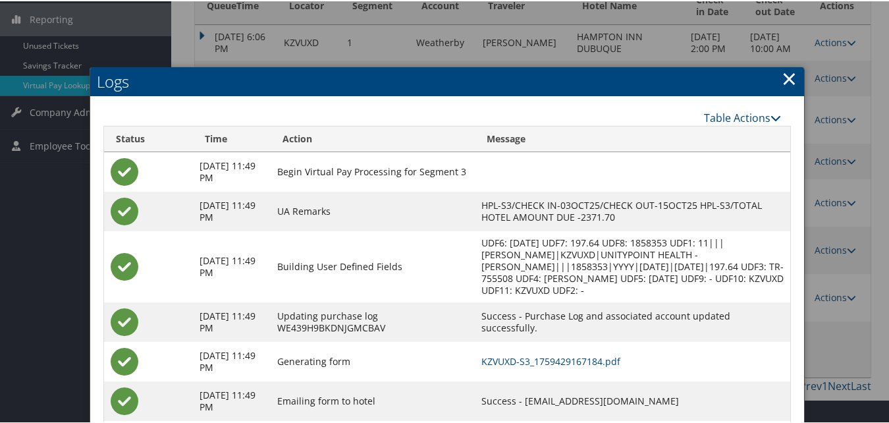
scroll to position [286, 0]
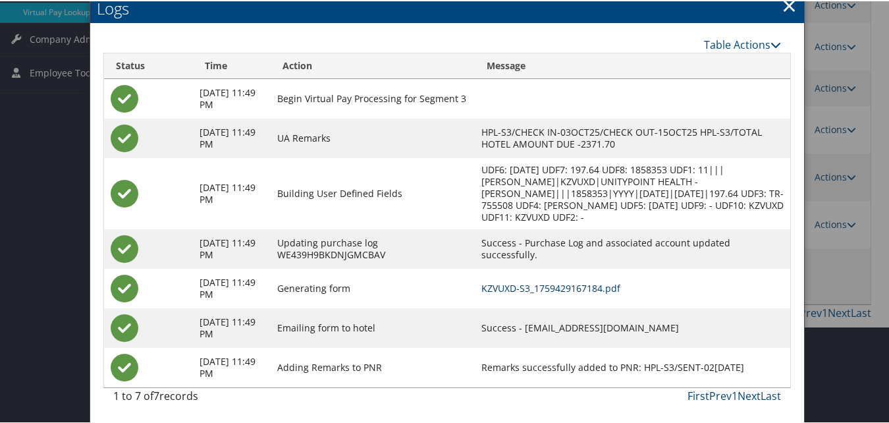
click at [537, 288] on link "KZVUXD-S3_1759429167184.pdf" at bounding box center [550, 287] width 139 height 13
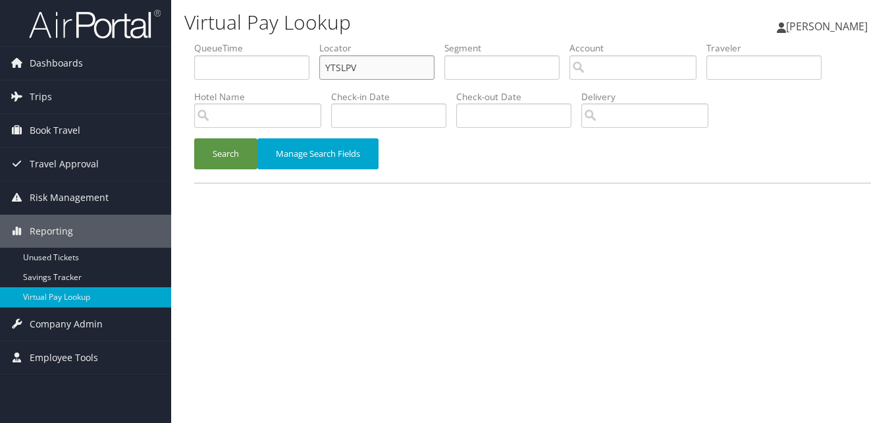
paste input "JBIZRL"
drag, startPoint x: 371, startPoint y: 69, endPoint x: 296, endPoint y: 68, distance: 75.7
click at [296, 41] on ul "QueueTime Locator JBIZRL Segment Account Traveler Hotel Name Check-in Date Chec…" at bounding box center [532, 41] width 677 height 0
type input "JBIZRL"
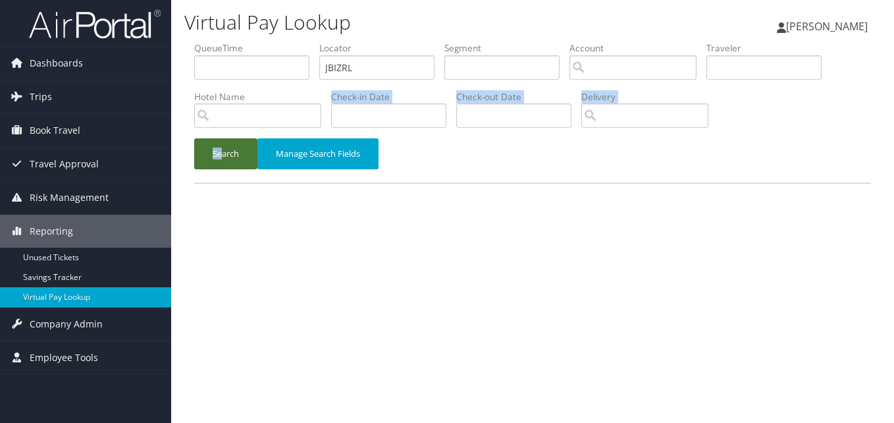
drag, startPoint x: 227, startPoint y: 131, endPoint x: 225, endPoint y: 146, distance: 14.6
click at [225, 146] on form "QueueTime Locator JBIZRL Segment Account Traveler Hotel Name Check-in Date Chec…" at bounding box center [532, 111] width 677 height 141
click at [225, 146] on button "Search" at bounding box center [225, 153] width 63 height 31
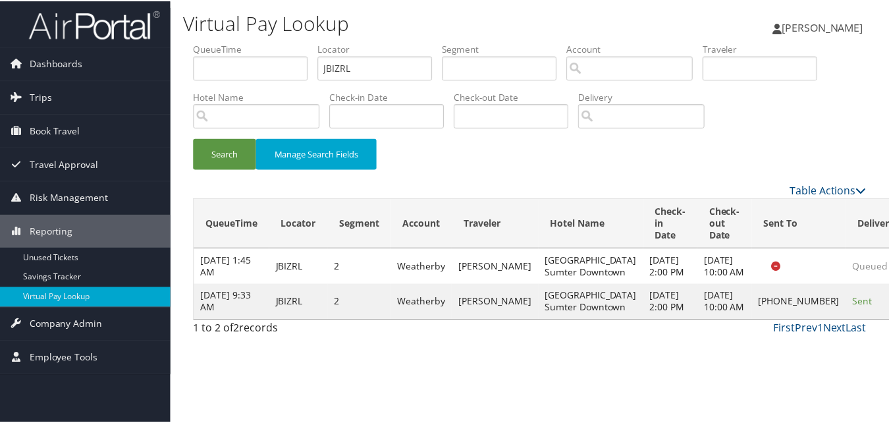
scroll to position [13, 0]
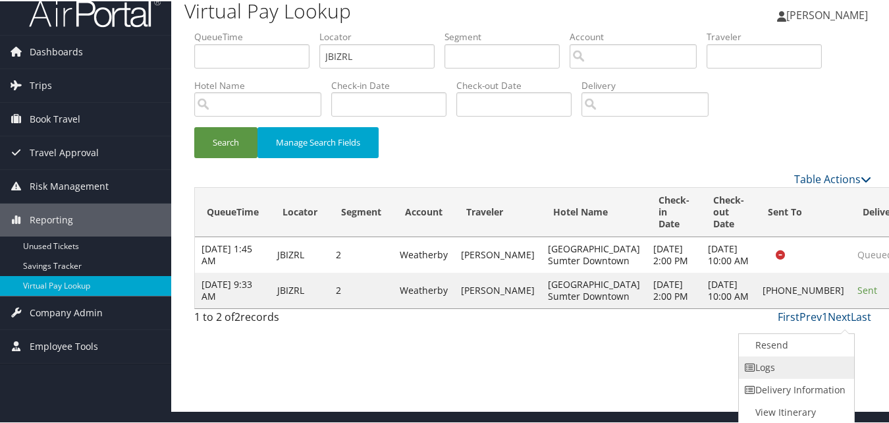
click at [763, 364] on link "Logs" at bounding box center [795, 366] width 113 height 22
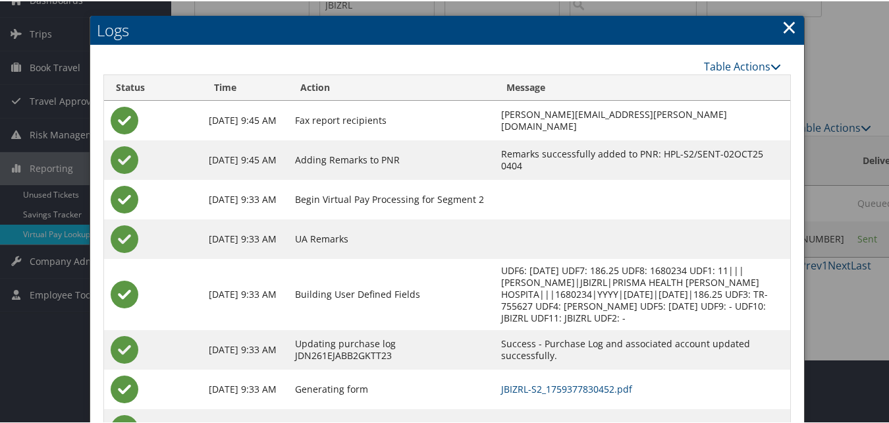
scroll to position [125, 0]
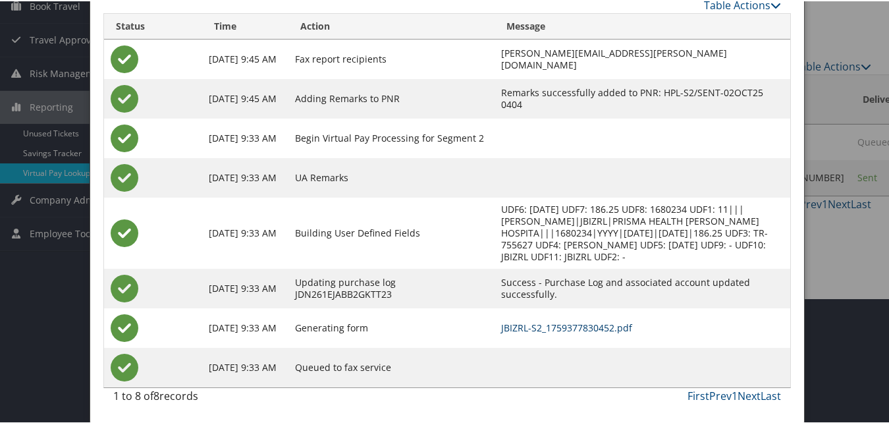
click at [587, 327] on link "JBIZRL-S2_1759377830452.pdf" at bounding box center [566, 326] width 131 height 13
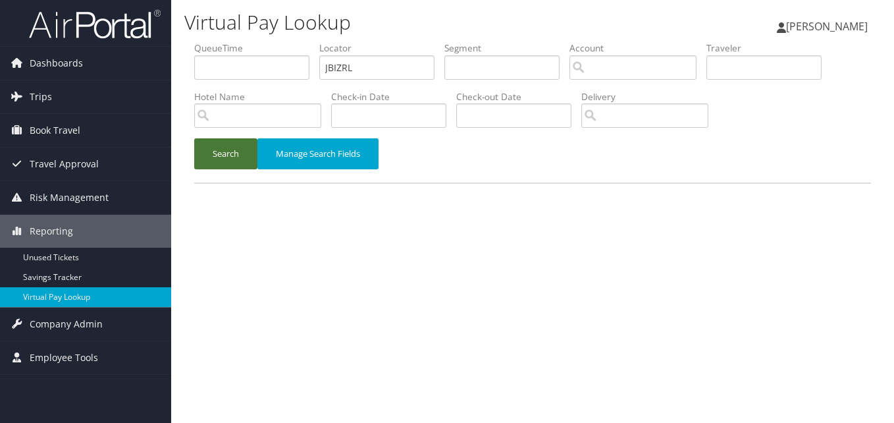
click at [217, 151] on button "Search" at bounding box center [225, 153] width 63 height 31
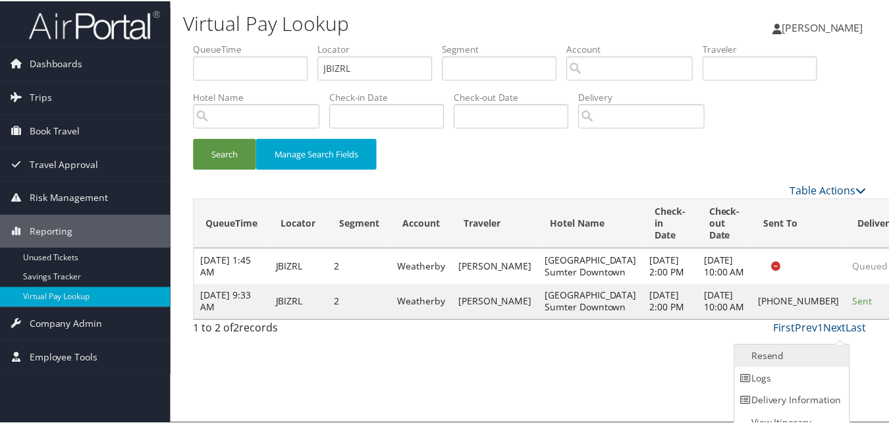
scroll to position [13, 0]
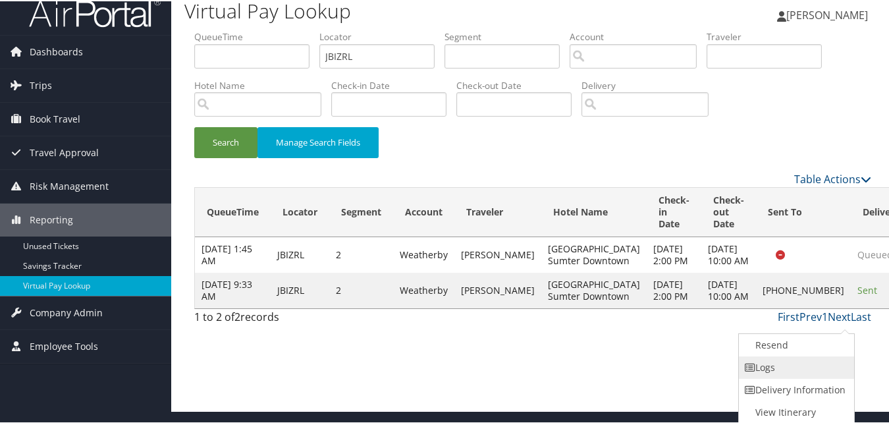
click at [789, 360] on link "Logs" at bounding box center [795, 366] width 113 height 22
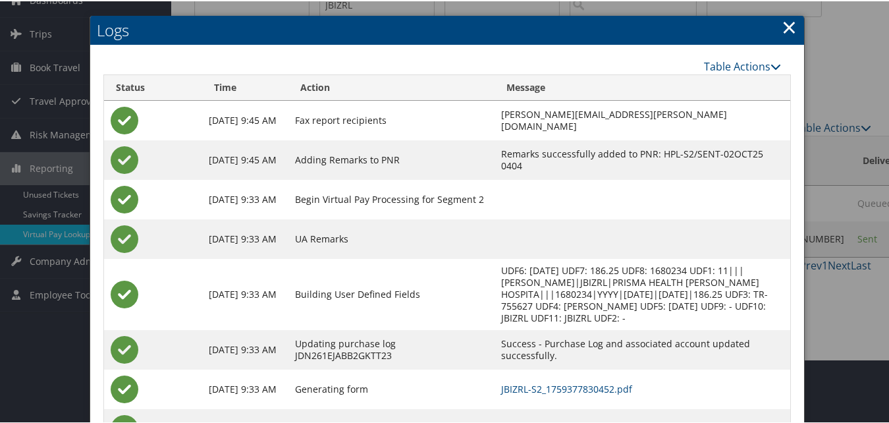
scroll to position [125, 0]
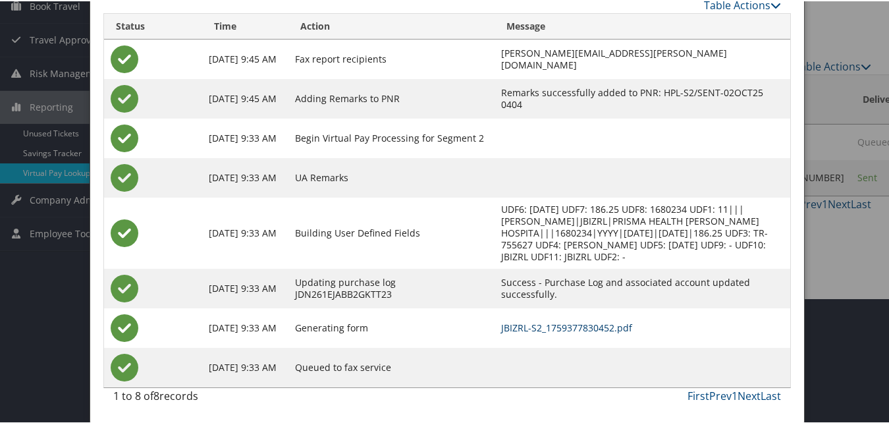
click at [539, 331] on link "JBIZRL-S2_1759377830452.pdf" at bounding box center [566, 326] width 131 height 13
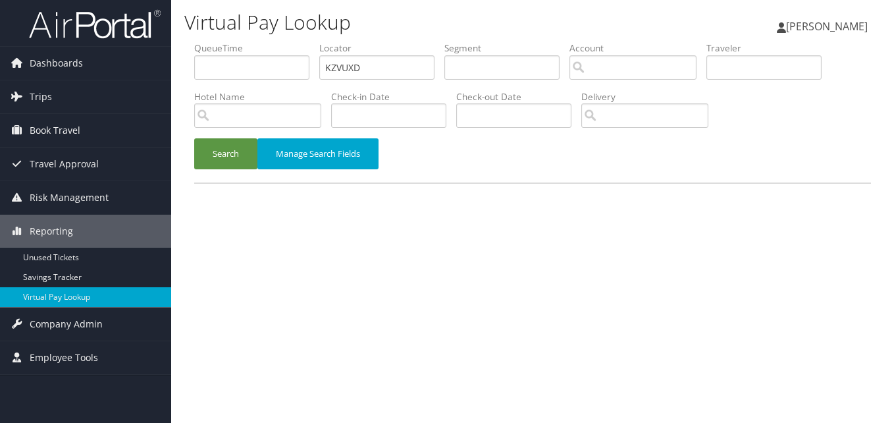
click at [302, 41] on ul "QueueTime Locator KZVUXD Segment Account Traveler Hotel Name Check-in Date Chec…" at bounding box center [532, 41] width 677 height 0
type input "KKPBDS"
click at [225, 153] on button "Search" at bounding box center [225, 153] width 63 height 31
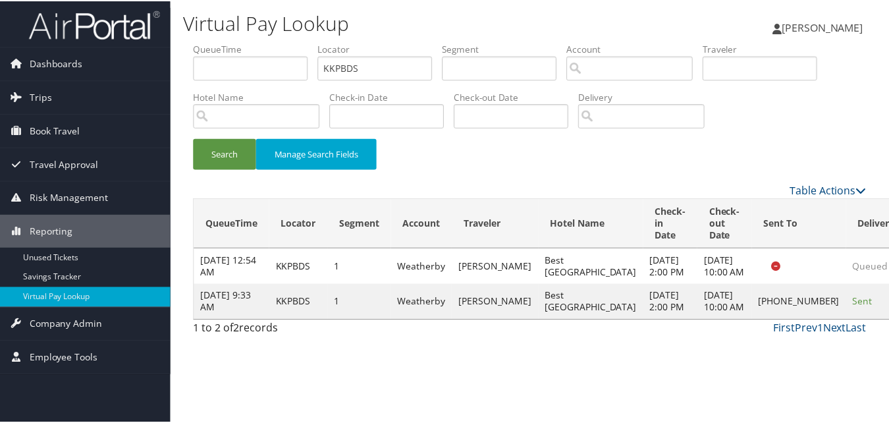
scroll to position [30, 0]
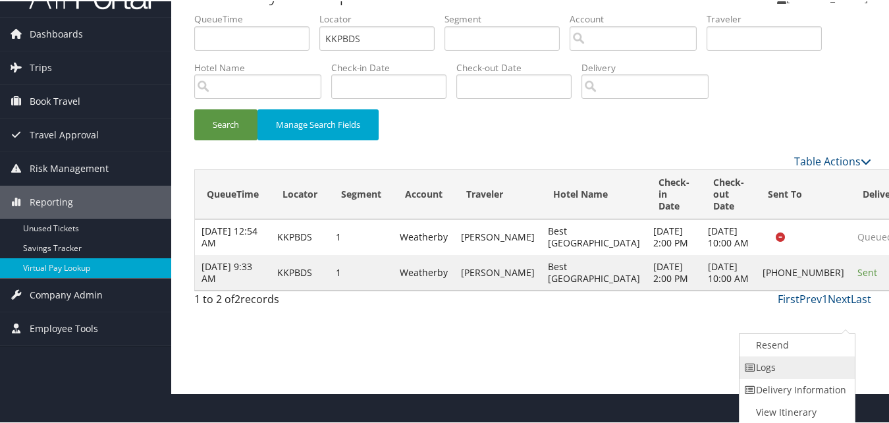
click at [776, 369] on link "Logs" at bounding box center [796, 366] width 113 height 22
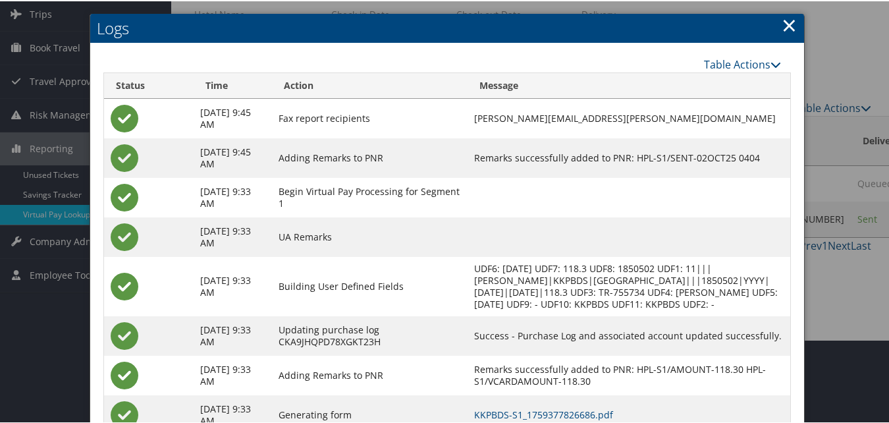
scroll to position [182, 0]
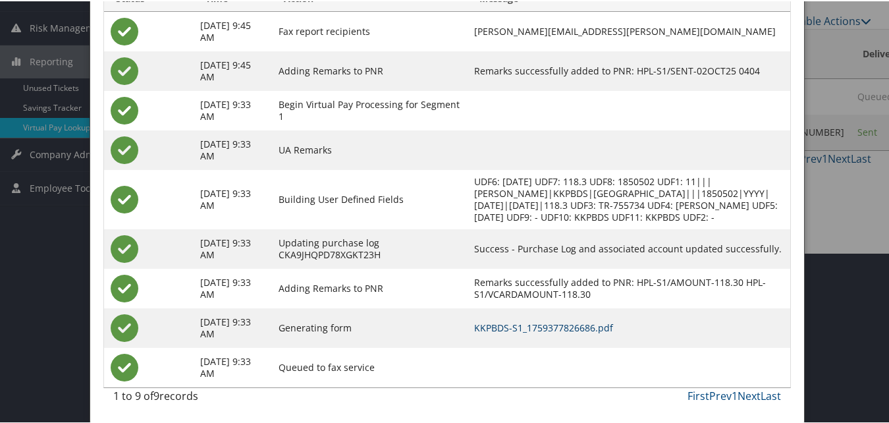
click at [549, 331] on link "KKPBDS-S1_1759377826686.pdf" at bounding box center [543, 326] width 139 height 13
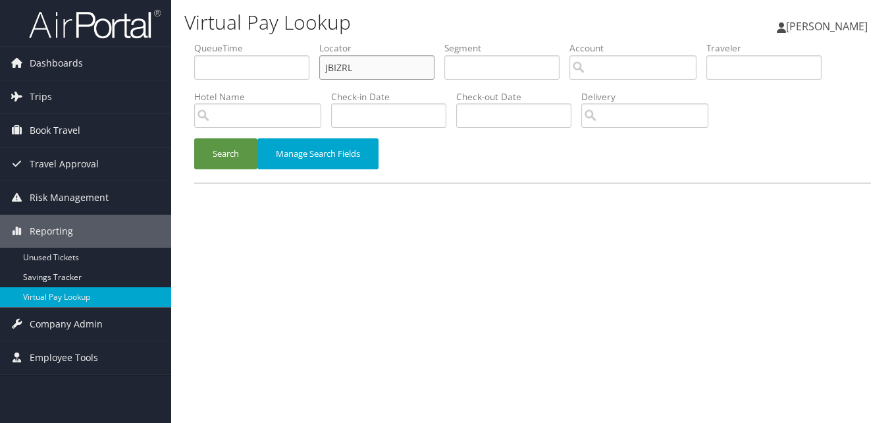
drag, startPoint x: 0, startPoint y: 0, endPoint x: 289, endPoint y: 83, distance: 300.8
click at [289, 41] on ul "QueueTime Locator JBIZRL Segment Account Traveler Hotel Name Check-in Date Chec…" at bounding box center [532, 41] width 677 height 0
paste input "JYTYXH"
type input "JYTYXH"
click at [194, 138] on button "Search" at bounding box center [225, 153] width 63 height 31
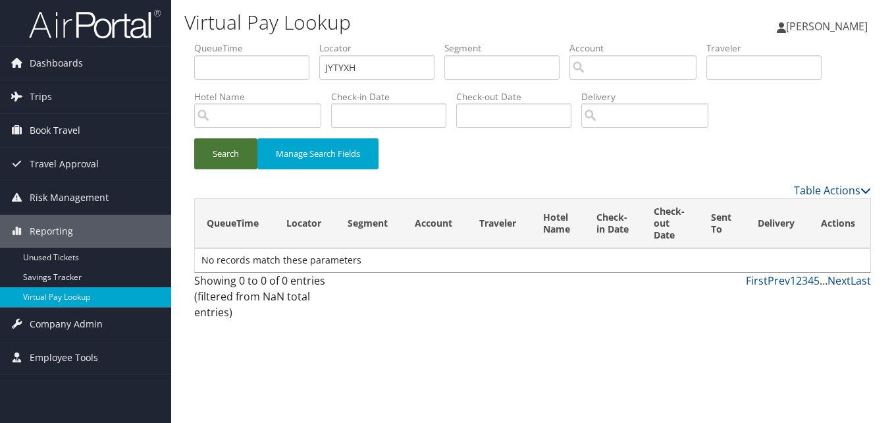
click at [230, 155] on button "Search" at bounding box center [225, 153] width 63 height 31
drag, startPoint x: 267, startPoint y: 86, endPoint x: 256, endPoint y: 89, distance: 10.9
click at [256, 41] on ul "QueueTime Locator JYTYXH Segment Account Traveler Hotel Name Check-in Date Chec…" at bounding box center [532, 41] width 677 height 0
paste input "AGXTAO"
type input "AGXTAO"
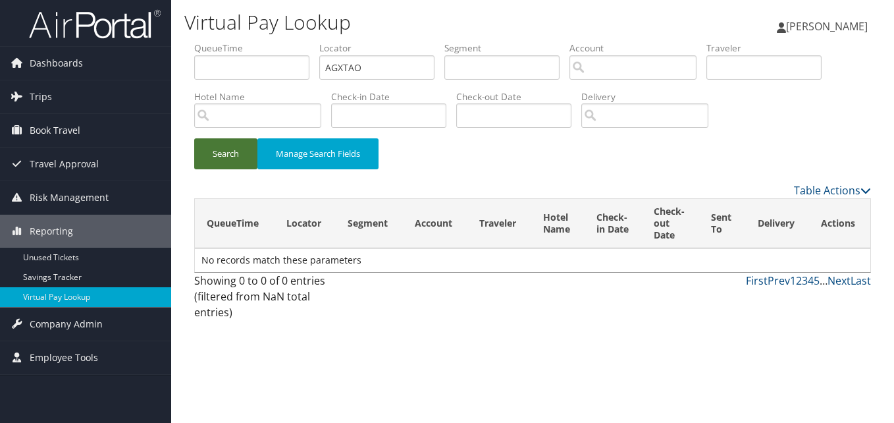
click at [224, 157] on button "Search" at bounding box center [225, 153] width 63 height 31
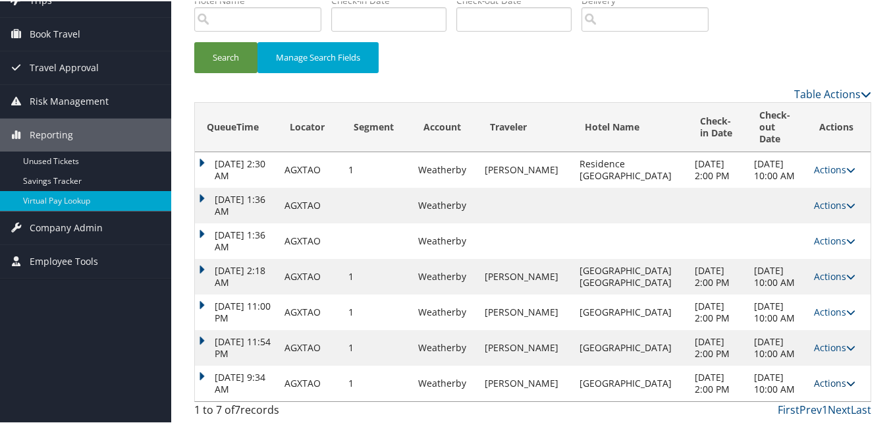
click at [828, 375] on link "Actions" at bounding box center [834, 381] width 41 height 13
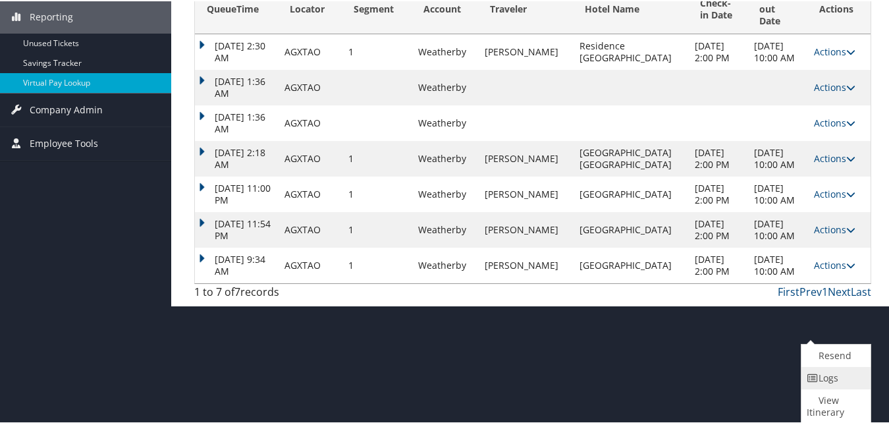
click at [826, 375] on link "Logs" at bounding box center [834, 377] width 66 height 22
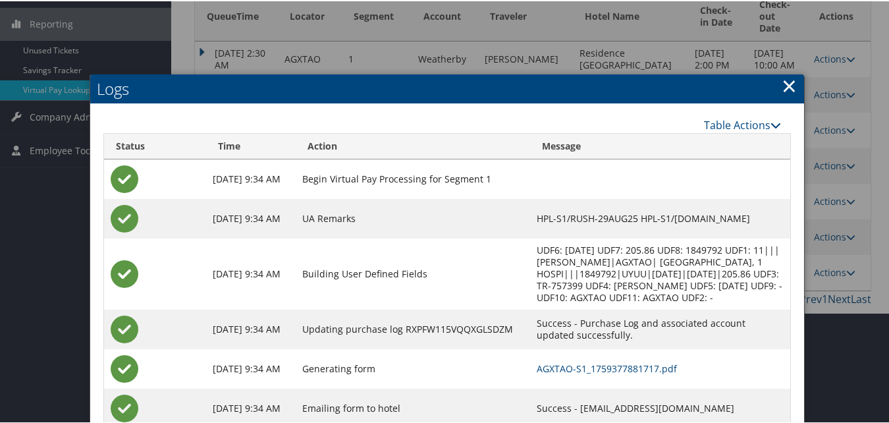
scroll to position [288, 0]
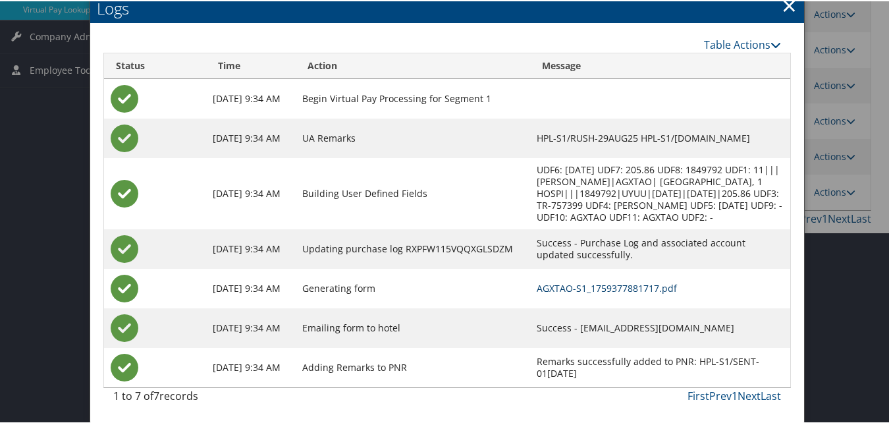
click at [537, 284] on link "AGXTAO-S1_1759377881717.pdf" at bounding box center [607, 287] width 140 height 13
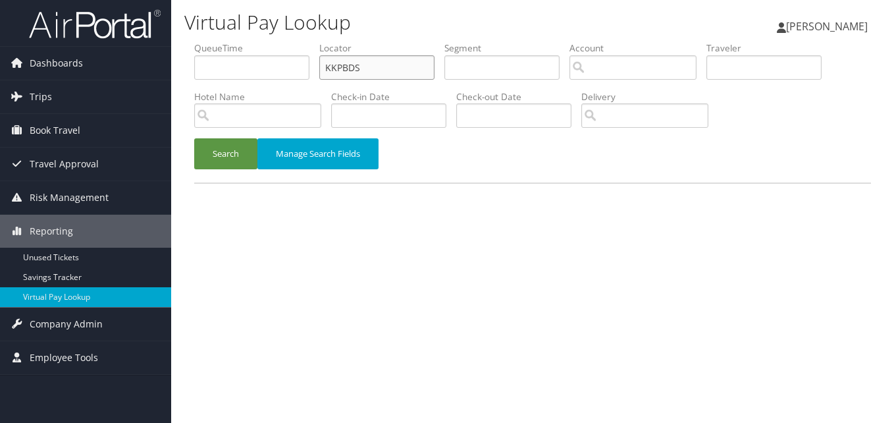
click at [354, 63] on input "KKPBDS" at bounding box center [376, 67] width 115 height 24
paste input "IFLKKY"
drag, startPoint x: 373, startPoint y: 63, endPoint x: 298, endPoint y: 70, distance: 74.8
click at [298, 41] on ul "QueueTime Locator KKPBDS Segment Account Traveler Hotel Name Check-in Date Chec…" at bounding box center [532, 41] width 677 height 0
type input "IFLKKY"
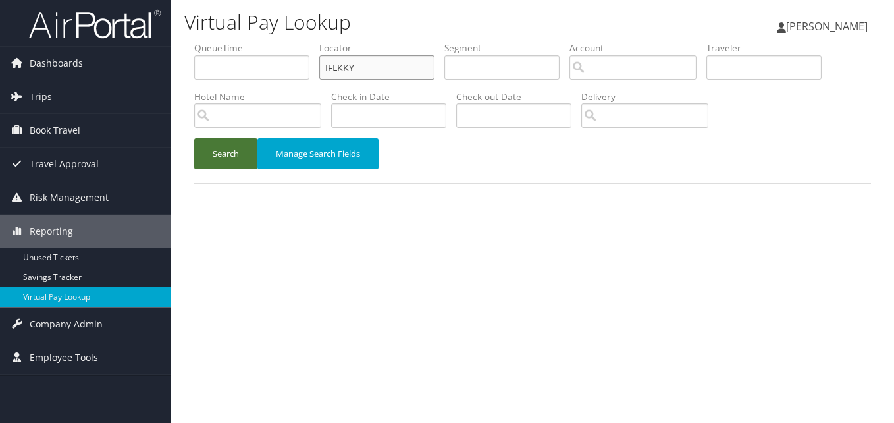
click at [194, 138] on button "Search" at bounding box center [225, 153] width 63 height 31
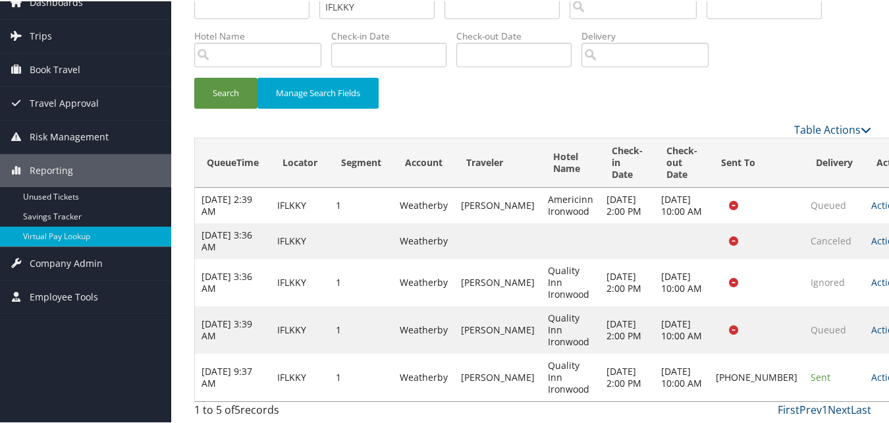
click at [871, 369] on link "Actions" at bounding box center [891, 375] width 41 height 13
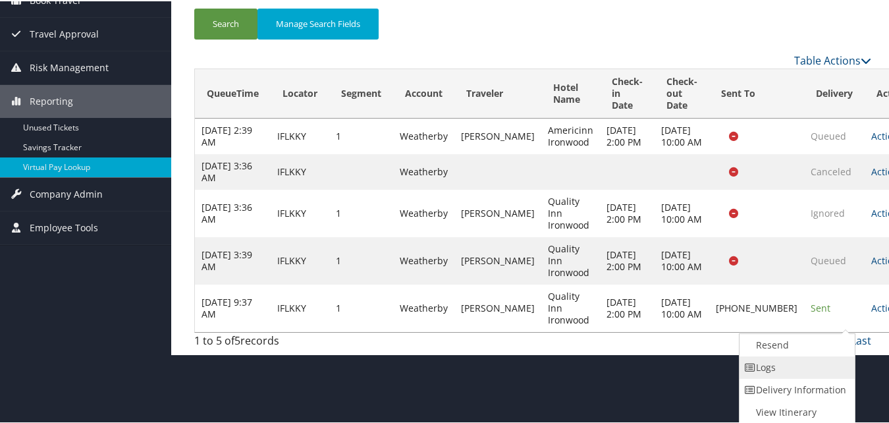
drag, startPoint x: 801, startPoint y: 362, endPoint x: 779, endPoint y: 373, distance: 24.8
click at [779, 373] on link "Logs" at bounding box center [796, 366] width 113 height 22
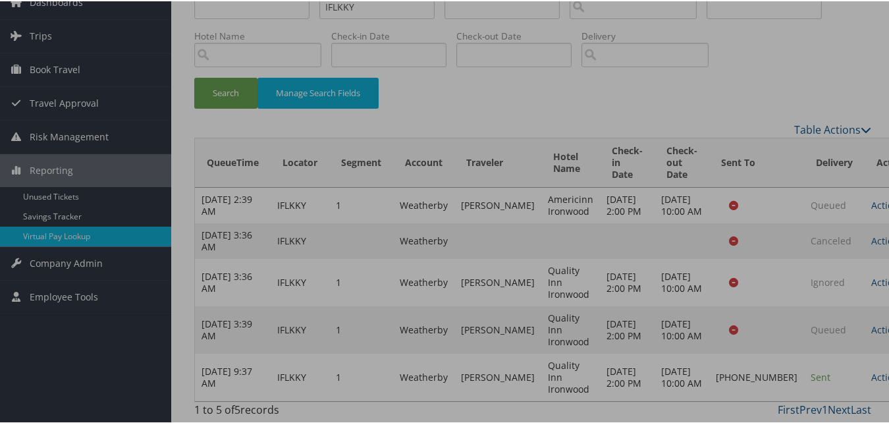
scroll to position [86, 0]
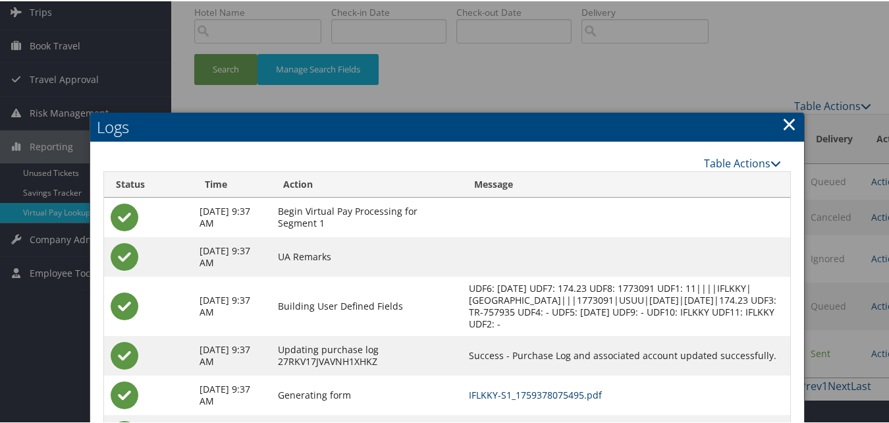
click at [602, 400] on link "IFLKKY-S1_1759378075495.pdf" at bounding box center [535, 393] width 133 height 13
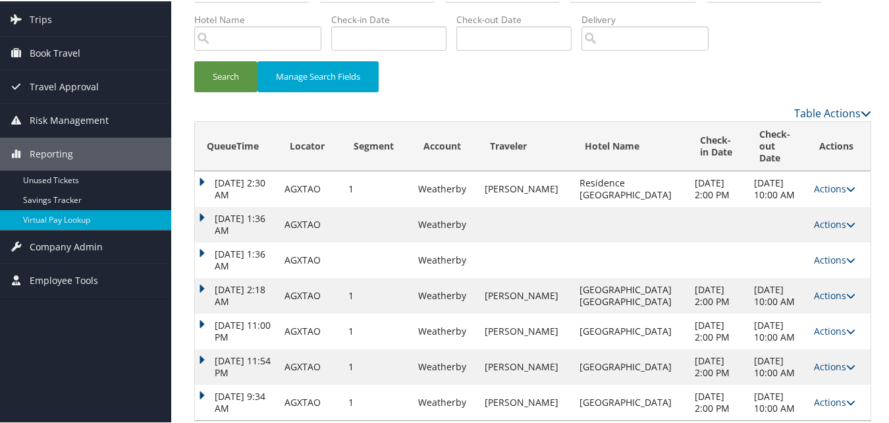
scroll to position [86, 0]
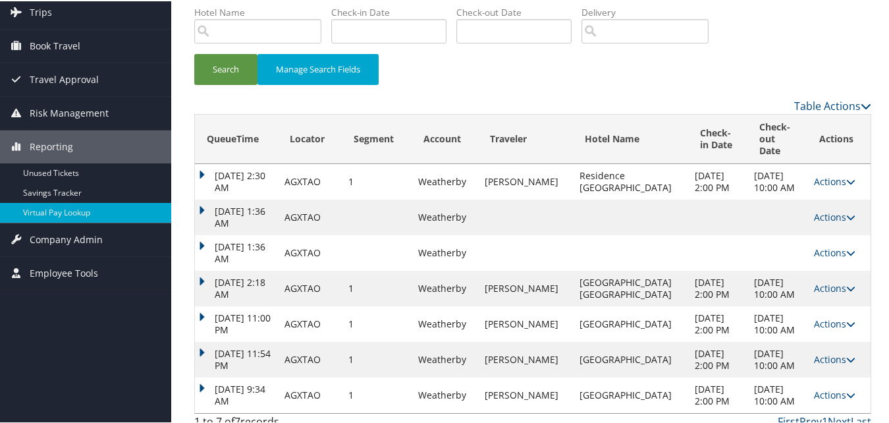
click at [204, 376] on td "[DATE] 9:34 AM" at bounding box center [236, 394] width 83 height 36
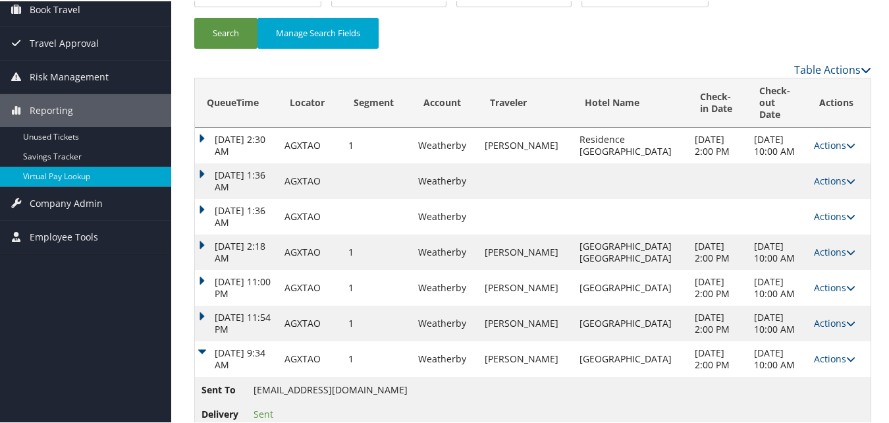
scroll to position [142, 0]
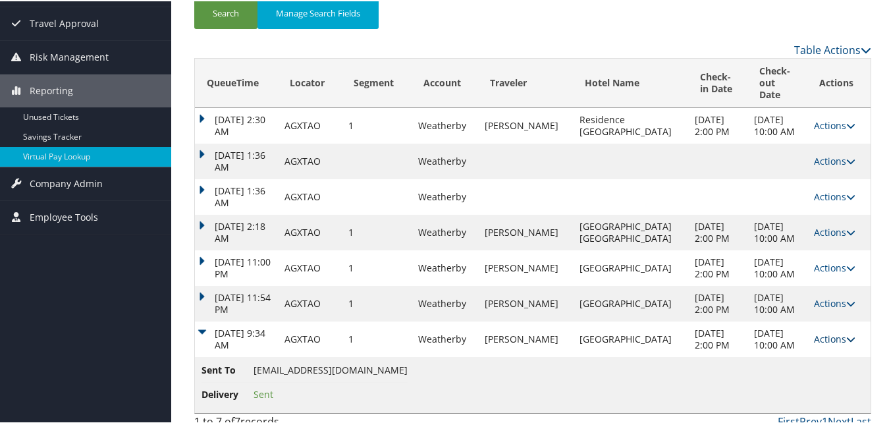
click at [815, 331] on link "Actions" at bounding box center [834, 337] width 41 height 13
click at [823, 363] on link "Logs" at bounding box center [836, 367] width 63 height 22
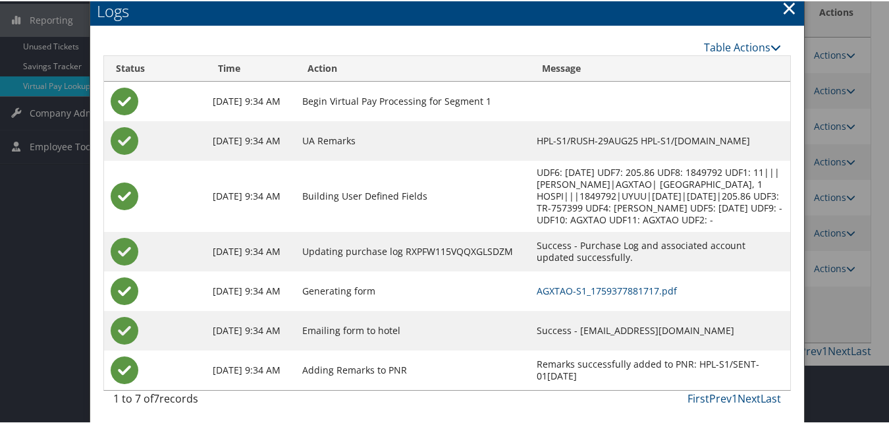
scroll to position [215, 0]
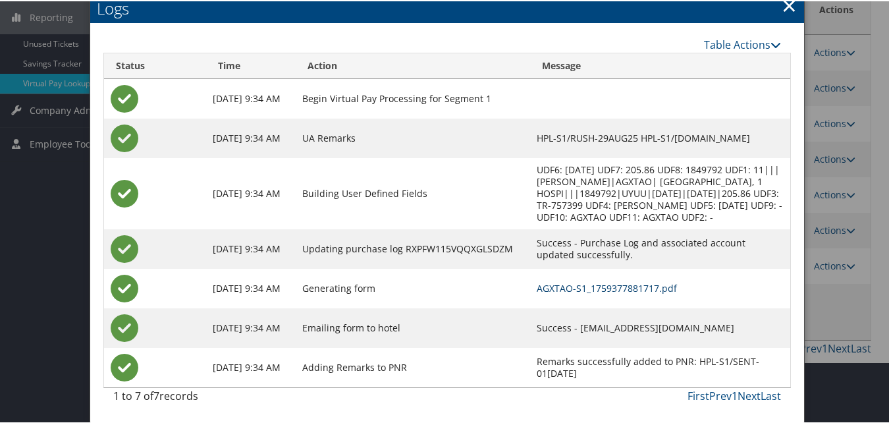
click at [537, 288] on link "AGXTAO-S1_1759377881717.pdf" at bounding box center [607, 287] width 140 height 13
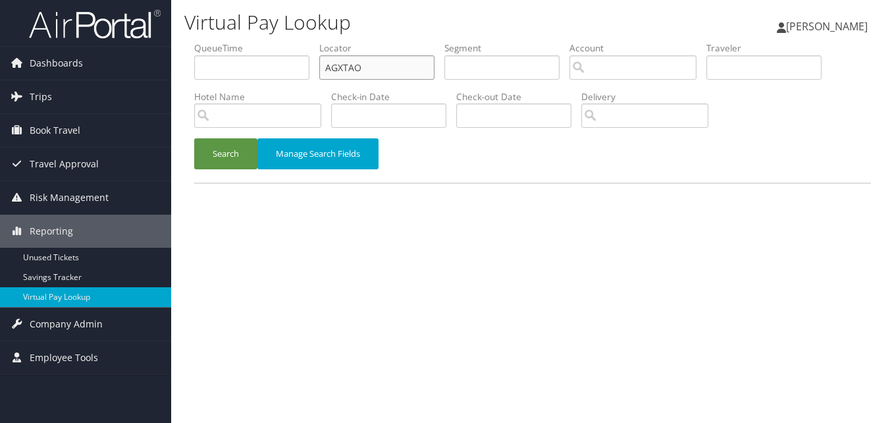
drag, startPoint x: 385, startPoint y: 59, endPoint x: 241, endPoint y: 114, distance: 153.6
click at [252, 41] on ul "QueueTime Locator AGXTAO Segment Account Traveler Hotel Name Check-in Date Chec…" at bounding box center [532, 41] width 677 height 0
paste input "KUKTKV"
click at [196, 164] on button "Search" at bounding box center [225, 153] width 63 height 31
click at [352, 63] on input "KUKTKV" at bounding box center [376, 67] width 115 height 24
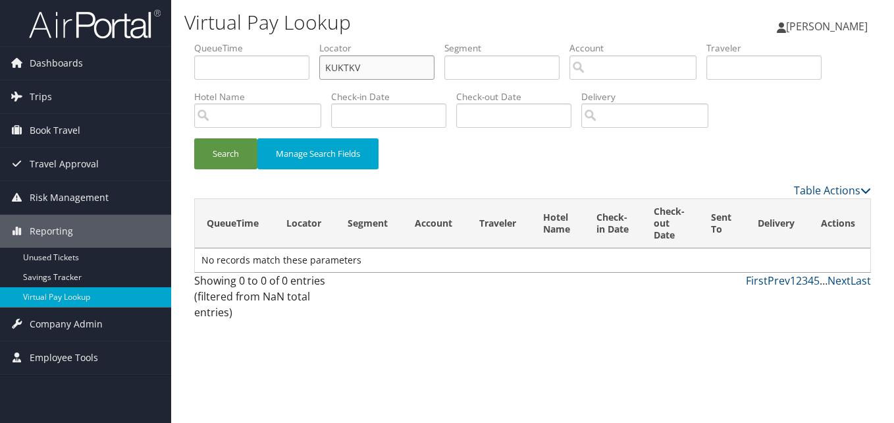
type input "KUKTKV"
click at [194, 138] on button "Search" at bounding box center [225, 153] width 63 height 31
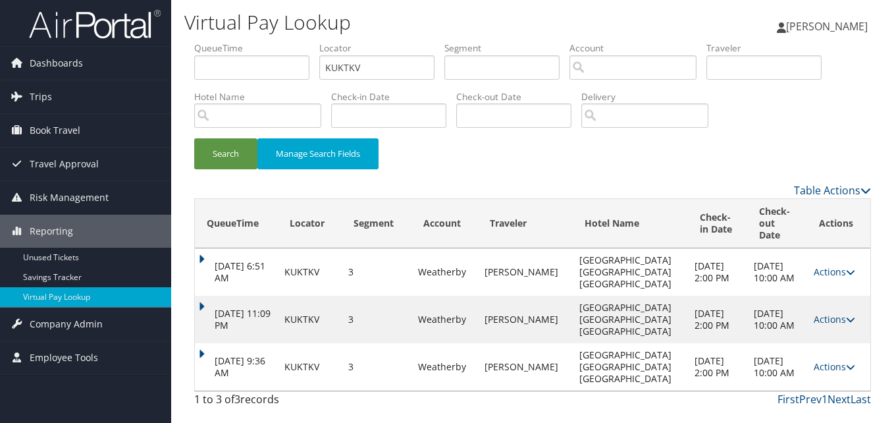
click at [828, 360] on link "Actions" at bounding box center [834, 366] width 41 height 13
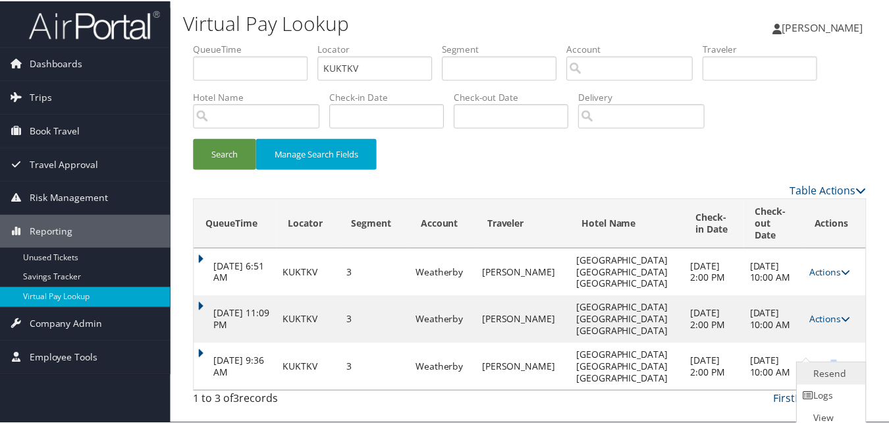
scroll to position [20, 0]
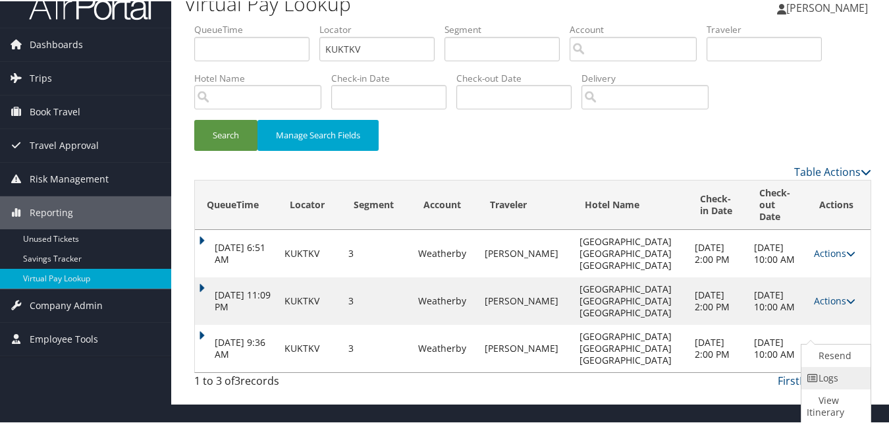
drag, startPoint x: 827, startPoint y: 354, endPoint x: 832, endPoint y: 370, distance: 16.5
click at [832, 370] on link "Logs" at bounding box center [834, 377] width 66 height 22
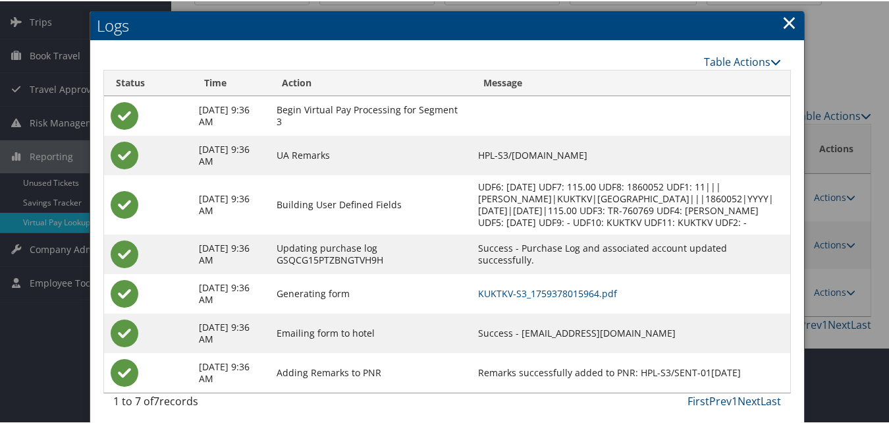
scroll to position [81, 0]
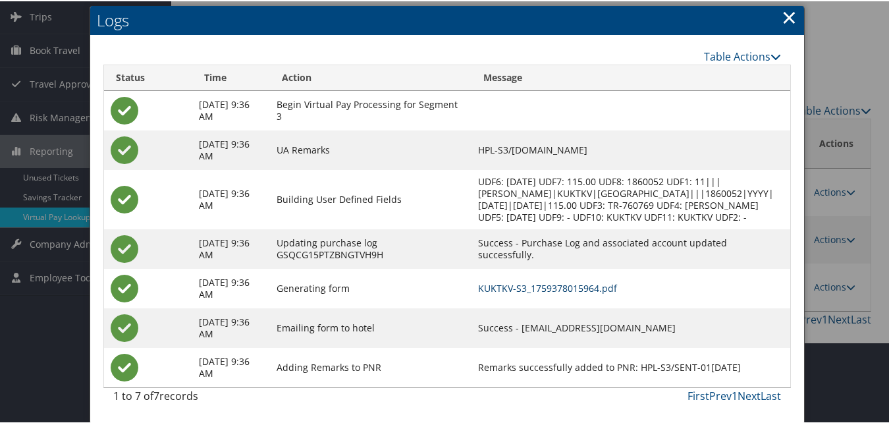
click at [563, 287] on link "KUKTKV-S3_1759378015964.pdf" at bounding box center [547, 287] width 139 height 13
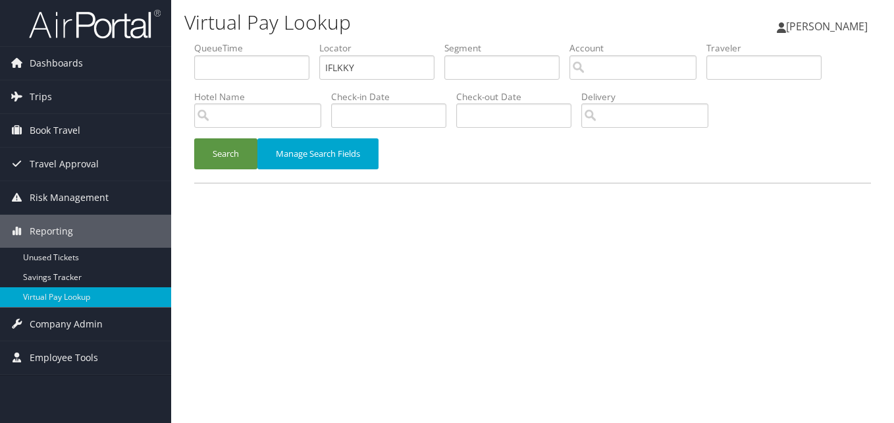
click at [280, 41] on ul "QueueTime Locator IFLKKY Segment Account Traveler Hotel Name Check-in Date Chec…" at bounding box center [532, 41] width 677 height 0
click at [367, 65] on input "IFLKKY" at bounding box center [376, 67] width 115 height 24
click at [362, 68] on input "IFLKKY" at bounding box center [376, 67] width 115 height 24
paste input "JUJRAV"
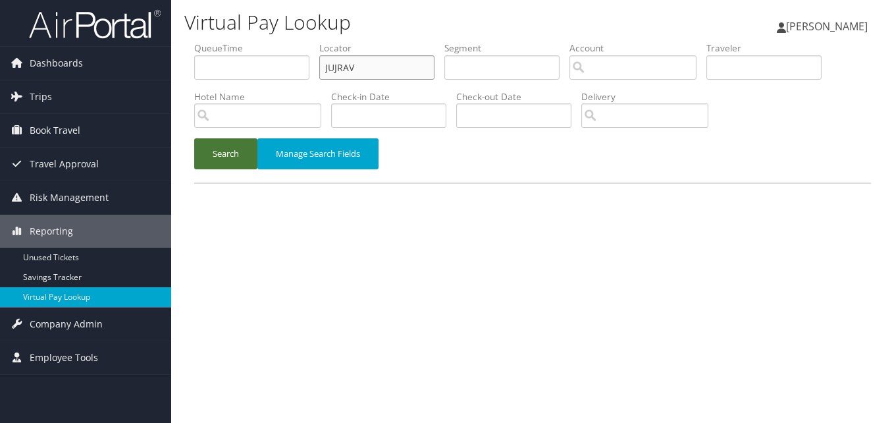
type input "JUJRAV"
click at [235, 138] on form "QueueTime Locator JUJRAV Segment Account Traveler Hotel Name Check-in Date Chec…" at bounding box center [532, 111] width 677 height 141
drag, startPoint x: 235, startPoint y: 138, endPoint x: 244, endPoint y: 159, distance: 22.7
click at [244, 159] on button "Search" at bounding box center [225, 153] width 63 height 31
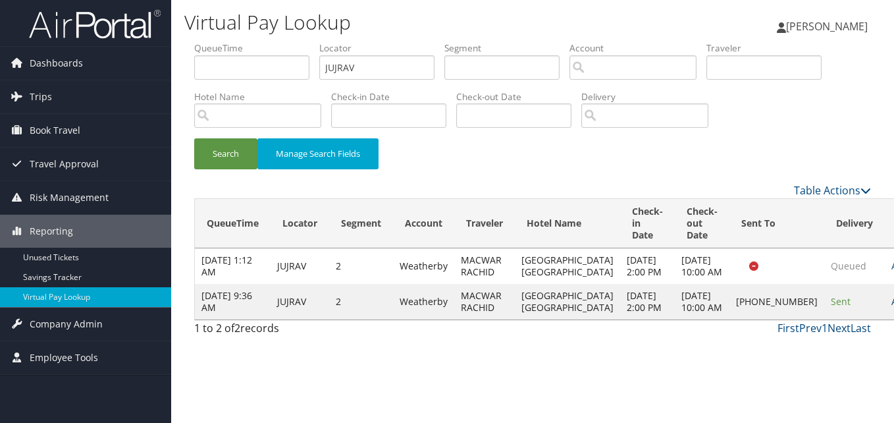
drag, startPoint x: 862, startPoint y: 335, endPoint x: 844, endPoint y: 335, distance: 18.4
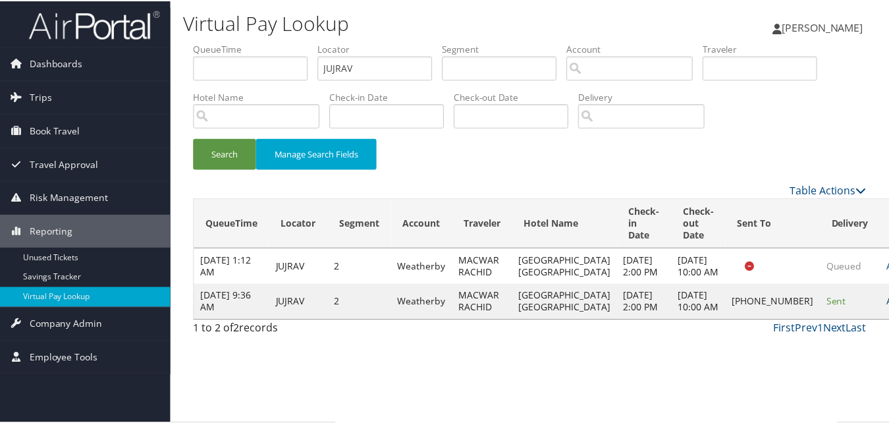
scroll to position [13, 0]
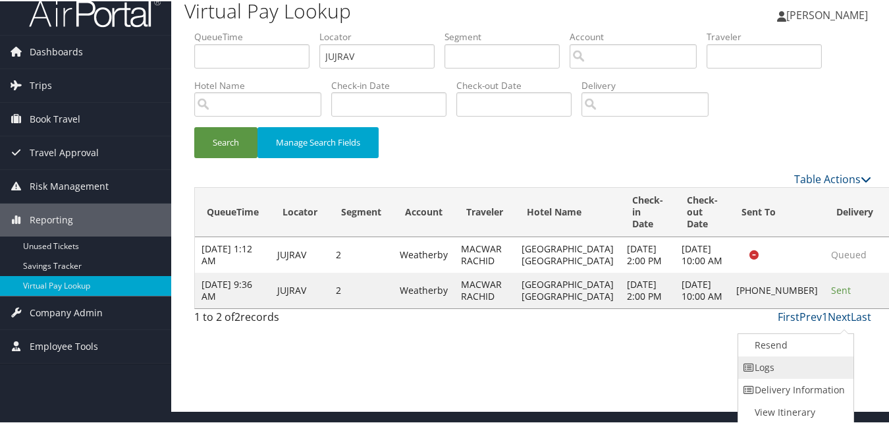
click at [763, 362] on link "Logs" at bounding box center [794, 366] width 113 height 22
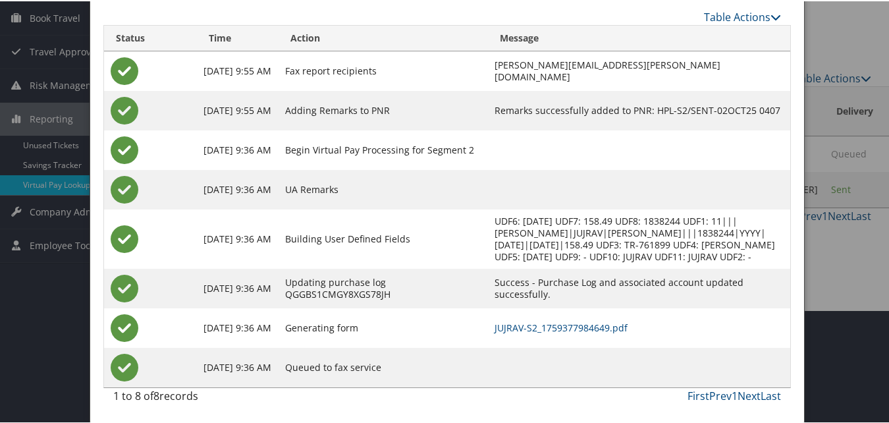
scroll to position [125, 0]
click at [555, 327] on link "JUJRAV-S2_1759377984649.pdf" at bounding box center [561, 326] width 133 height 13
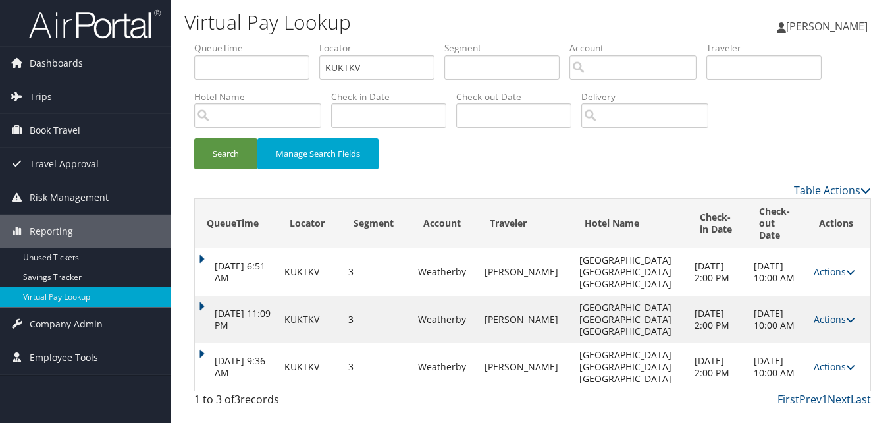
click at [206, 343] on td "Oct 2, 2025 9:36 AM" at bounding box center [236, 366] width 83 height 47
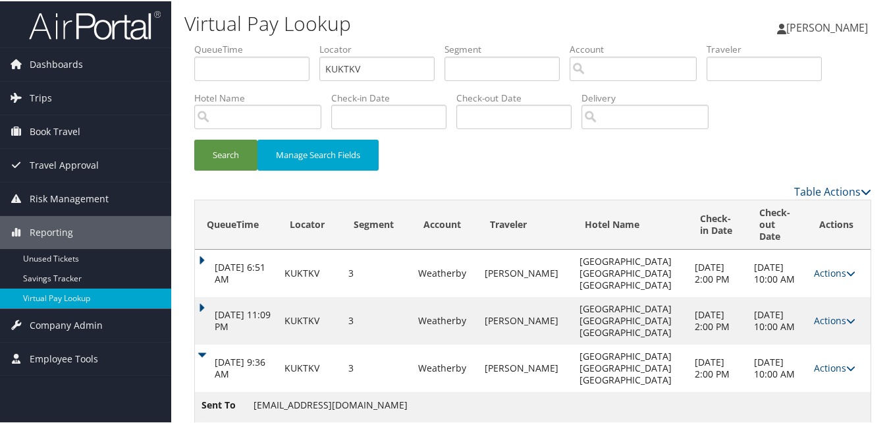
scroll to position [35, 0]
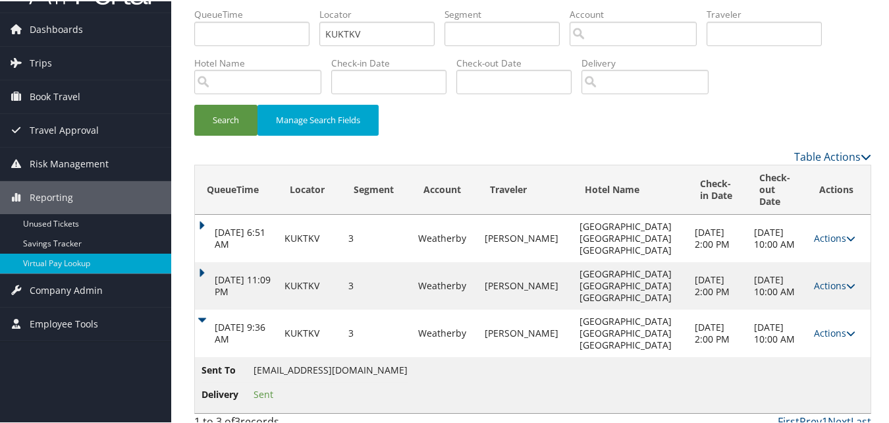
click at [815, 327] on td "Actions Resend Logs View Itinerary" at bounding box center [838, 331] width 63 height 47
click at [814, 325] on link "Actions" at bounding box center [834, 331] width 41 height 13
click at [798, 356] on td "Sent To HAMPTONINNWESTMIFFLIN@GMAIL.COM Delivery Sent" at bounding box center [533, 384] width 676 height 56
click at [807, 327] on td "Actions Resend Logs View Itinerary" at bounding box center [838, 331] width 63 height 47
click at [814, 325] on link "Actions" at bounding box center [834, 331] width 41 height 13
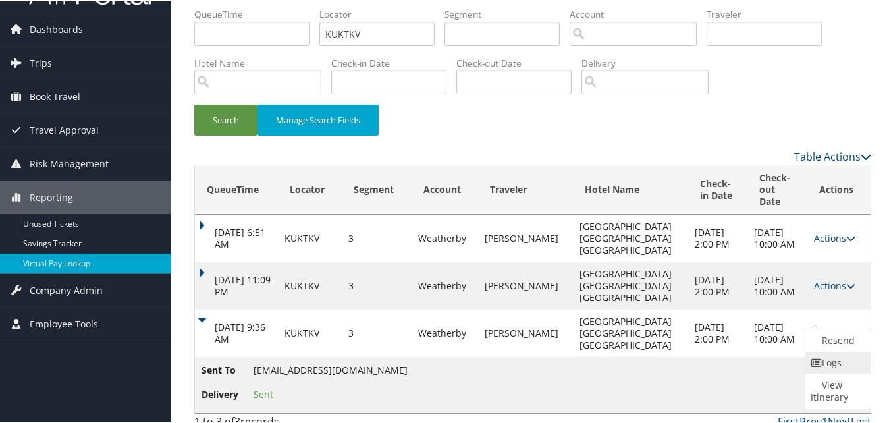
click at [822, 362] on link "Logs" at bounding box center [836, 361] width 62 height 22
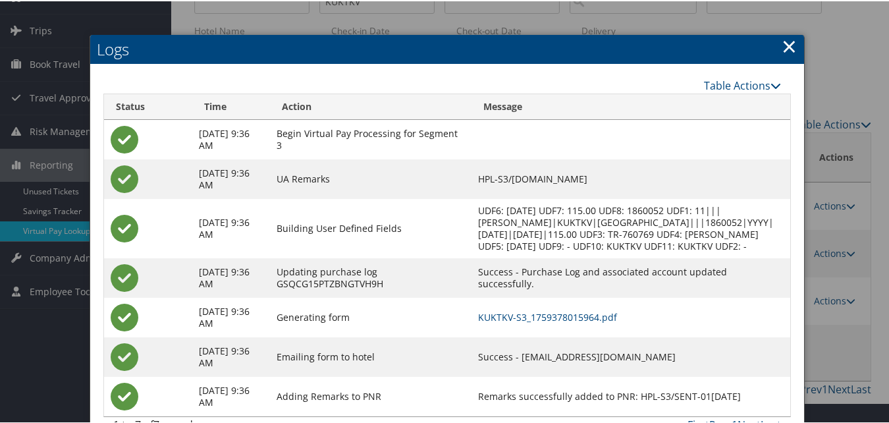
scroll to position [96, 0]
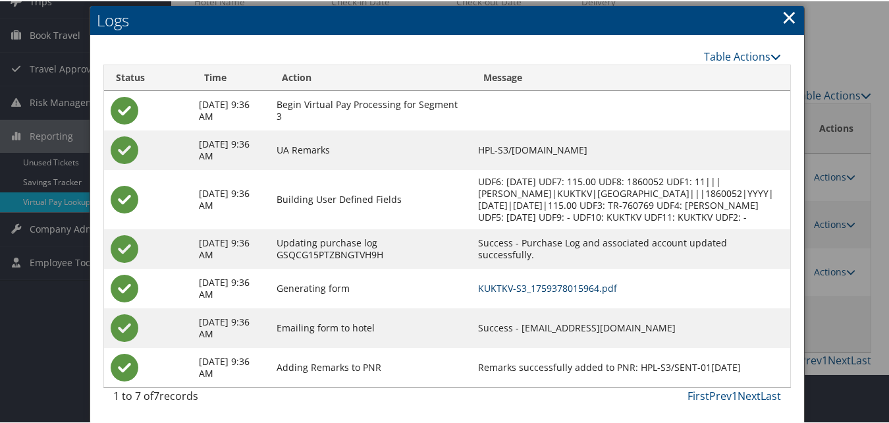
click at [533, 288] on link "KUKTKV-S3_1759378015964.pdf" at bounding box center [547, 287] width 139 height 13
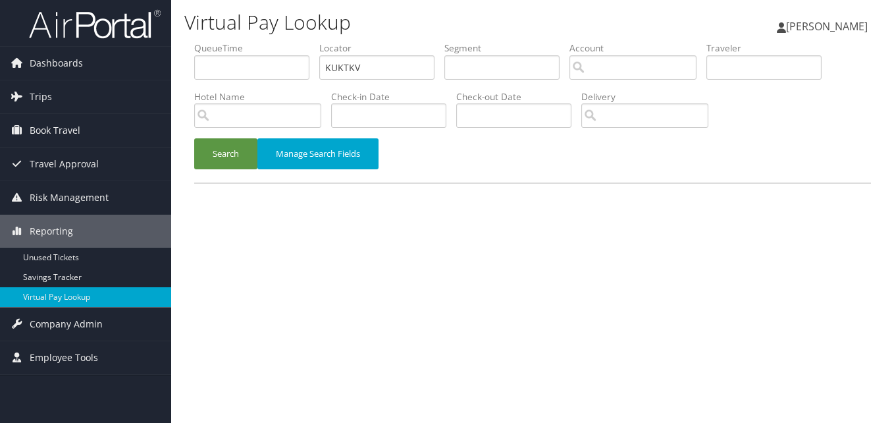
click at [288, 41] on ul "QueueTime Locator KUKTKV Segment Account Traveler Hotel Name Check-in Date Chec…" at bounding box center [532, 41] width 677 height 0
type input "OZKYPN"
click at [194, 138] on button "Search" at bounding box center [225, 153] width 63 height 31
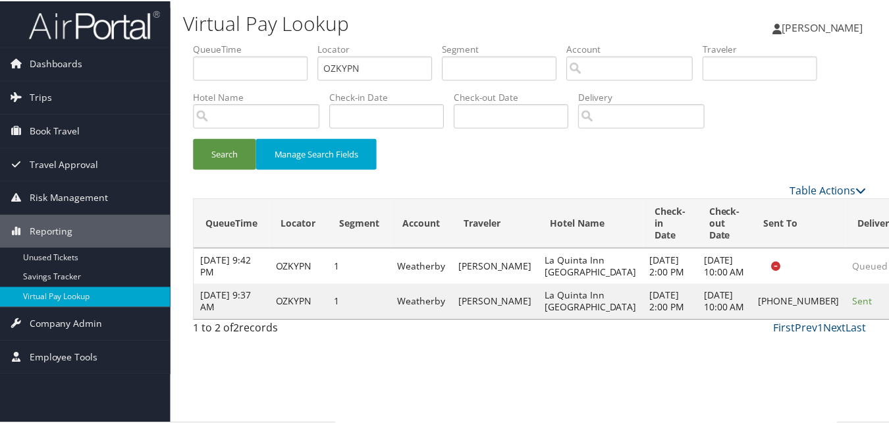
scroll to position [1, 0]
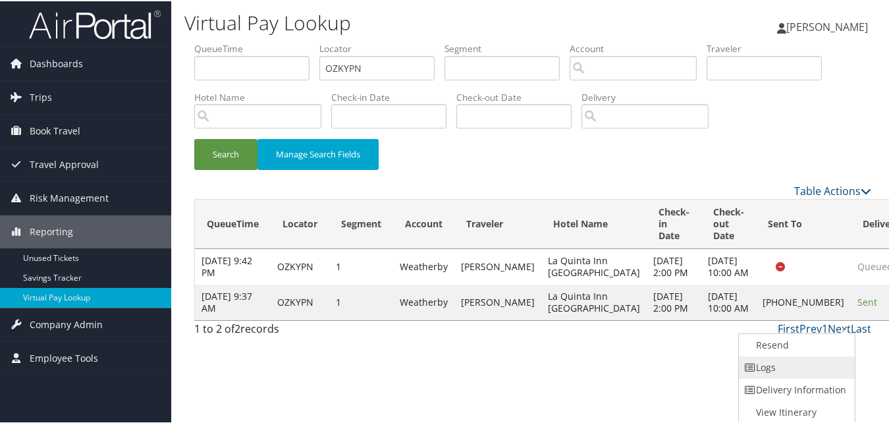
click at [801, 370] on link "Logs" at bounding box center [795, 366] width 113 height 22
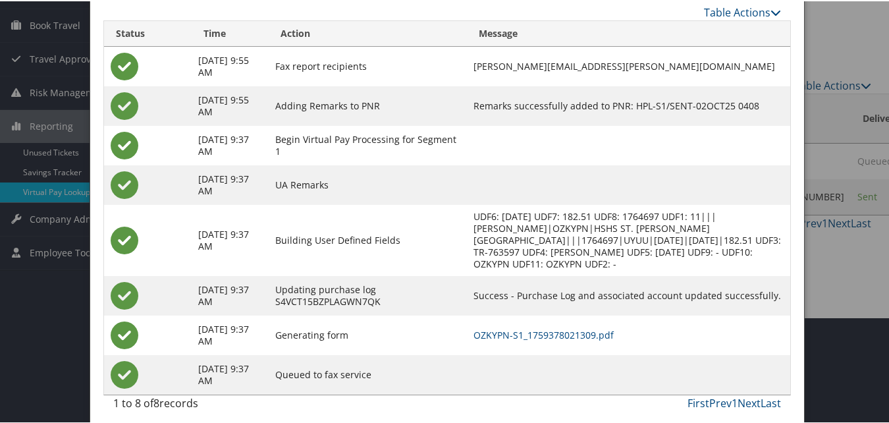
scroll to position [113, 0]
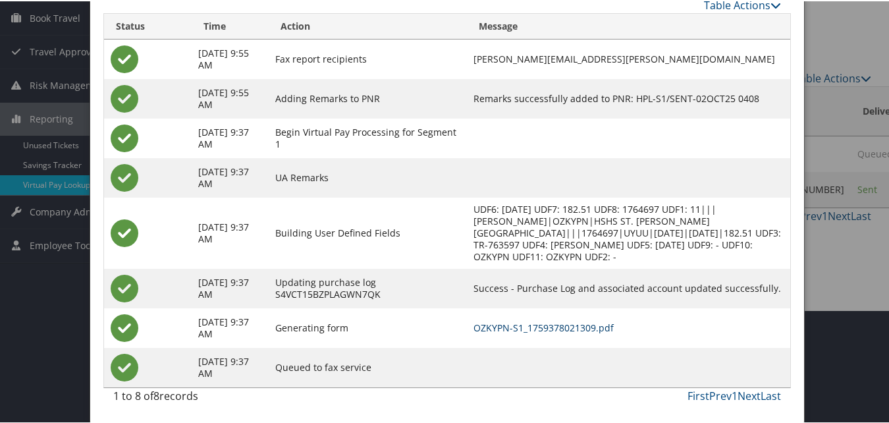
drag, startPoint x: 562, startPoint y: 306, endPoint x: 562, endPoint y: 325, distance: 19.8
click at [562, 325] on tbody "Oct 2, 2025 9:55 AM Fax report recipients SERGIO.MARTI@CHGHEALTHCARE.COM Oct 2,…" at bounding box center [447, 212] width 686 height 348
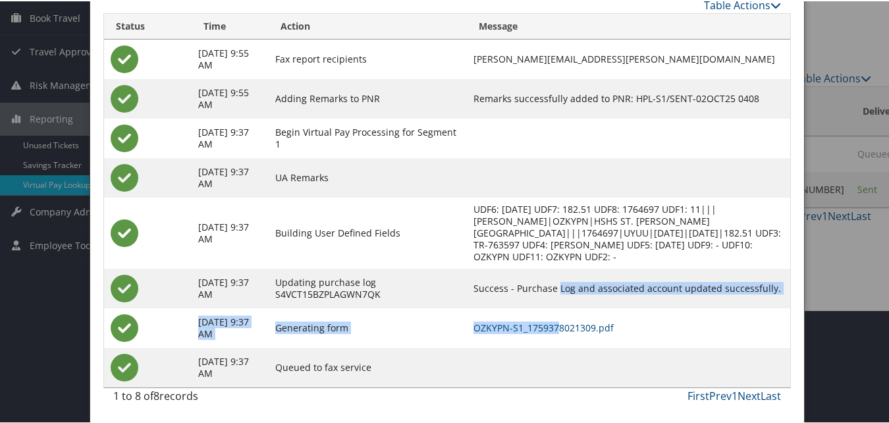
drag, startPoint x: 562, startPoint y: 325, endPoint x: 562, endPoint y: 333, distance: 7.2
click at [562, 333] on td "OZKYPN-S1_1759378021309.pdf" at bounding box center [628, 327] width 323 height 40
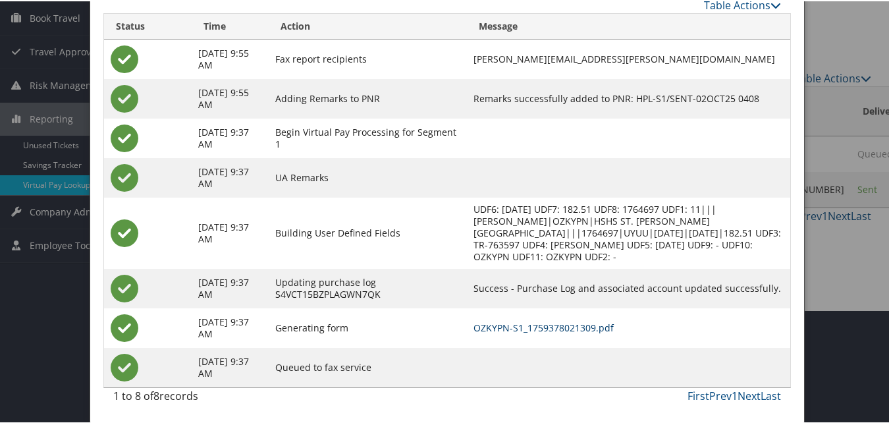
click at [568, 330] on link "OZKYPN-S1_1759378021309.pdf" at bounding box center [544, 326] width 140 height 13
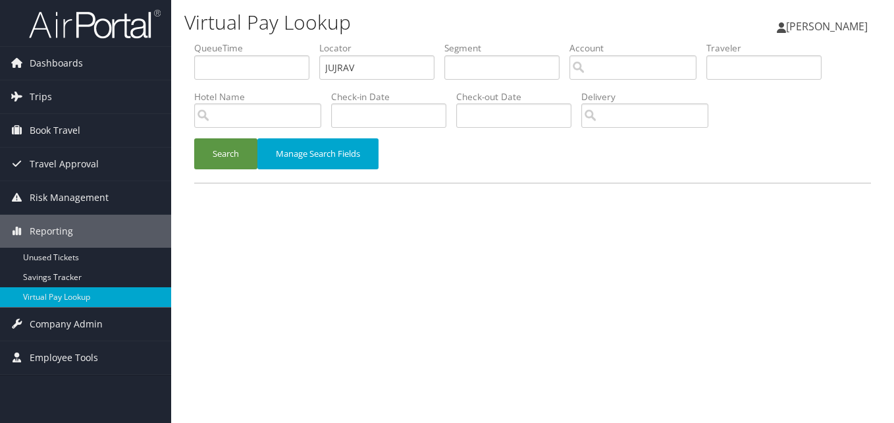
click at [305, 41] on ul "QueueTime Locator JUJRAV Segment Account Traveler Hotel Name Check-in Date Chec…" at bounding box center [532, 41] width 677 height 0
type input "OASUGY"
click at [226, 157] on button "Search" at bounding box center [225, 153] width 63 height 31
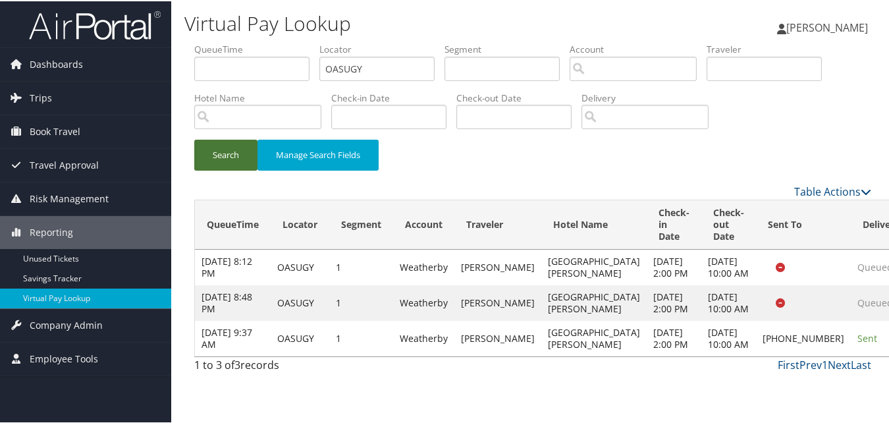
scroll to position [26, 0]
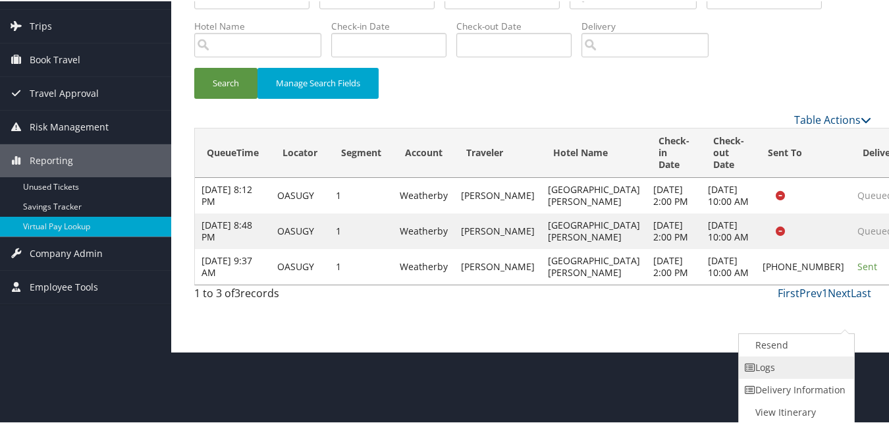
click at [794, 360] on link "Logs" at bounding box center [795, 366] width 113 height 22
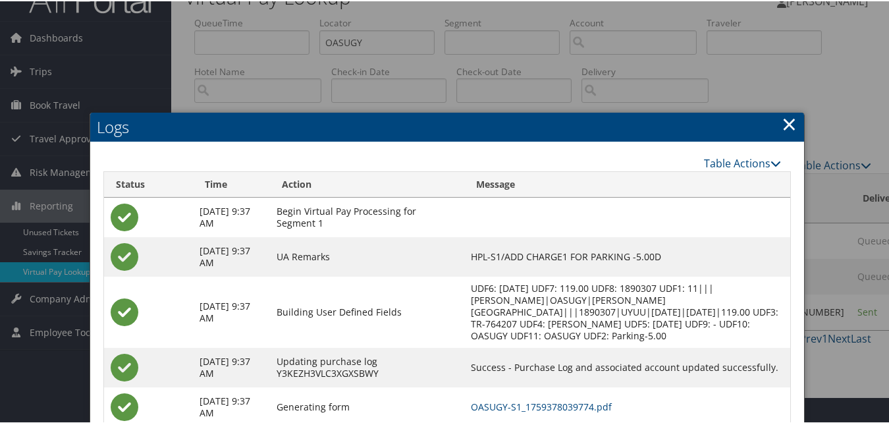
scroll to position [173, 0]
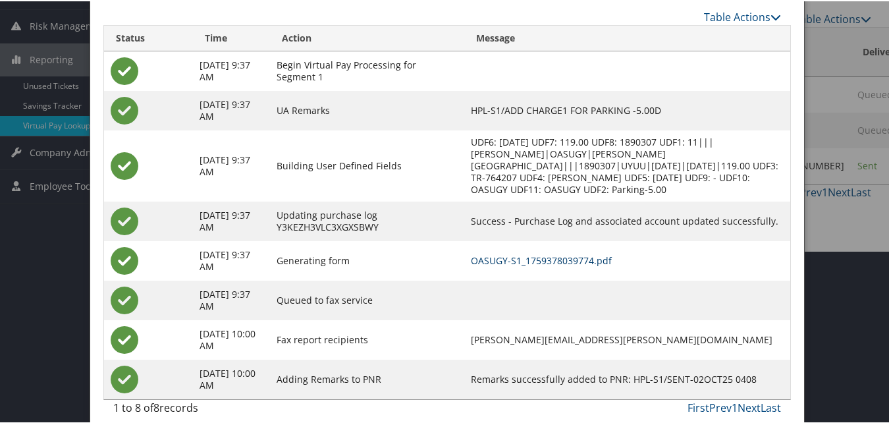
click at [560, 253] on link "OASUGY-S1_1759378039774.pdf" at bounding box center [541, 259] width 141 height 13
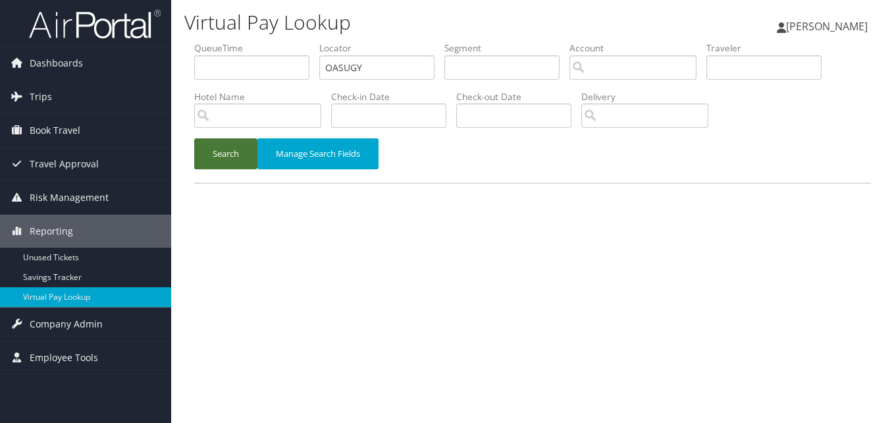
click at [219, 149] on button "Search" at bounding box center [225, 153] width 63 height 31
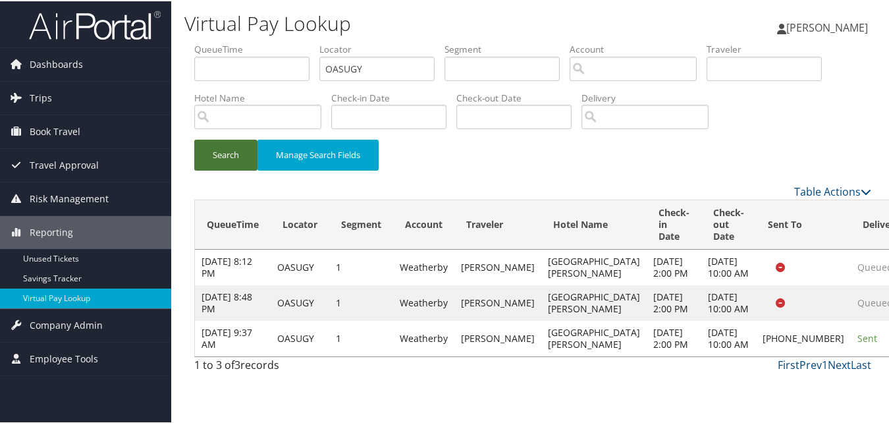
scroll to position [26, 0]
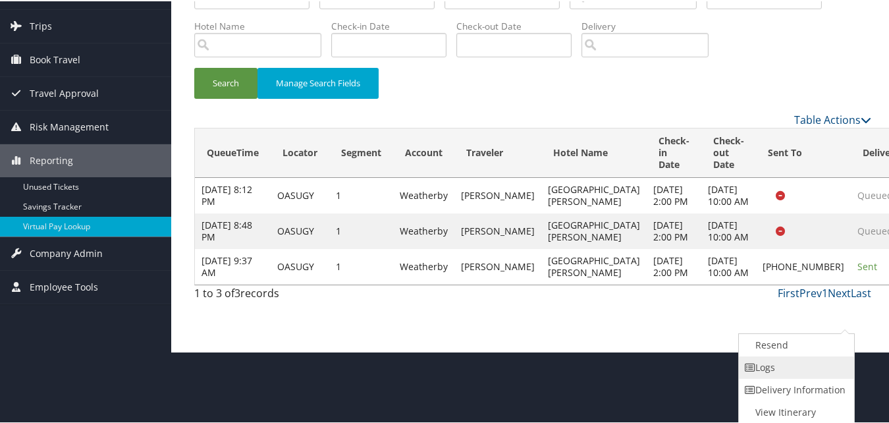
click at [780, 376] on link "Logs" at bounding box center [795, 366] width 113 height 22
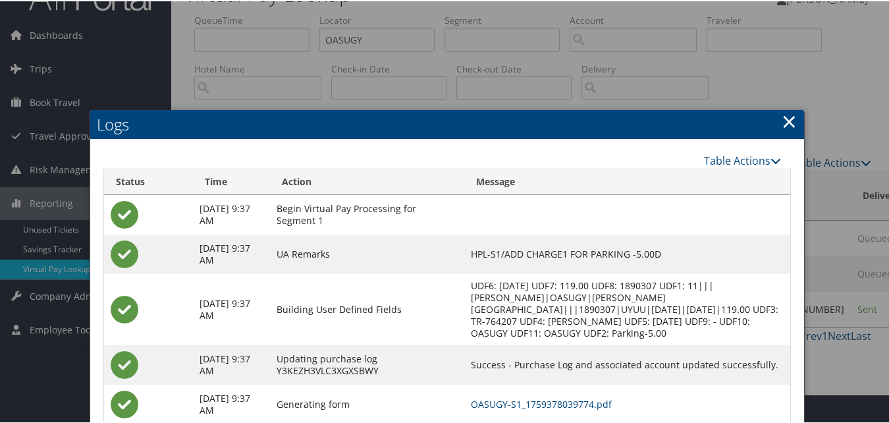
scroll to position [173, 0]
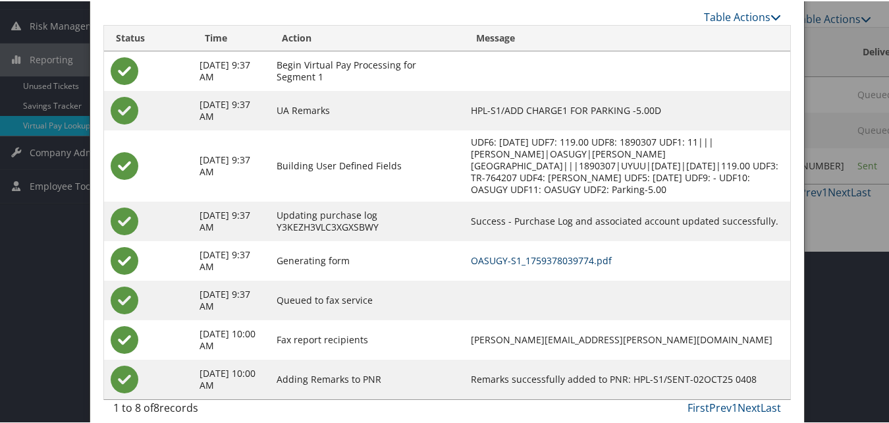
click at [531, 253] on link "OASUGY-S1_1759378039774.pdf" at bounding box center [541, 259] width 141 height 13
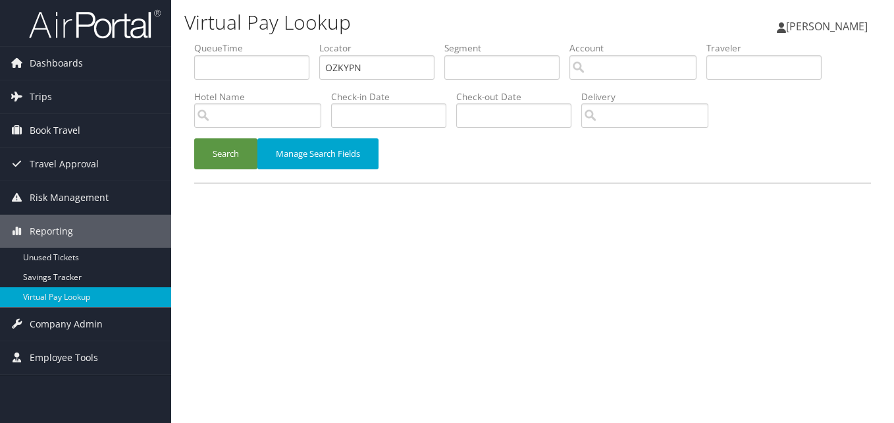
click at [298, 41] on ul "QueueTime Locator OZKYPN Segment Account Traveler Hotel Name Check-in Date Chec…" at bounding box center [532, 41] width 677 height 0
type input "MHQTRQ"
click at [194, 138] on button "Search" at bounding box center [225, 153] width 63 height 31
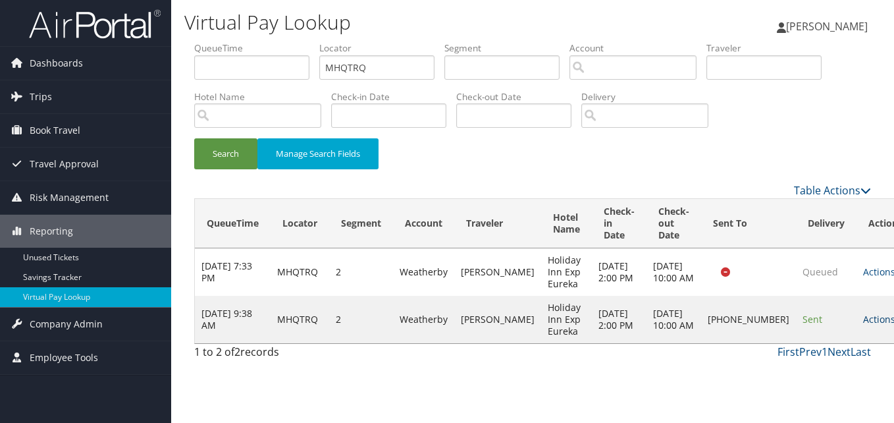
drag, startPoint x: 840, startPoint y: 313, endPoint x: 842, endPoint y: 321, distance: 8.0
click at [857, 314] on td "Actions Resend Logs Delivery Information View Itinerary" at bounding box center [886, 319] width 58 height 47
click at [863, 321] on link "Actions" at bounding box center [883, 319] width 41 height 13
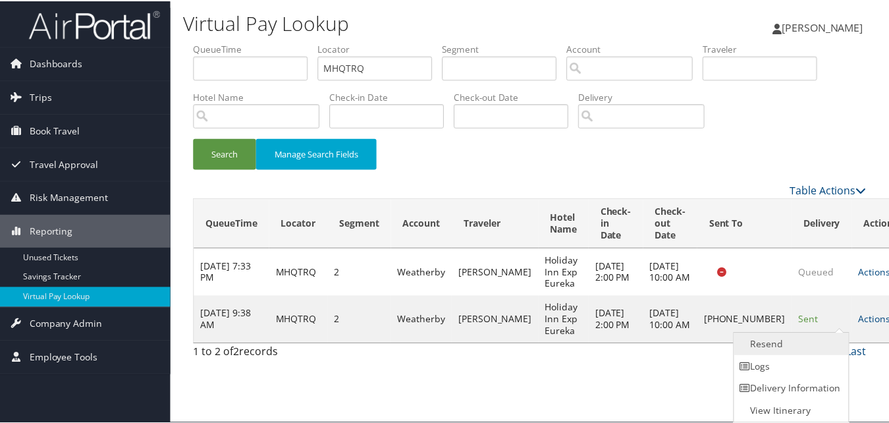
scroll to position [1, 0]
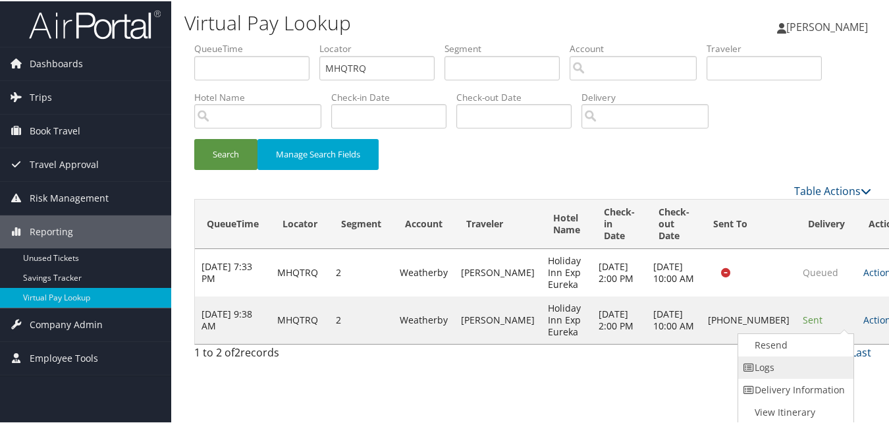
click at [779, 371] on link "Logs" at bounding box center [794, 366] width 113 height 22
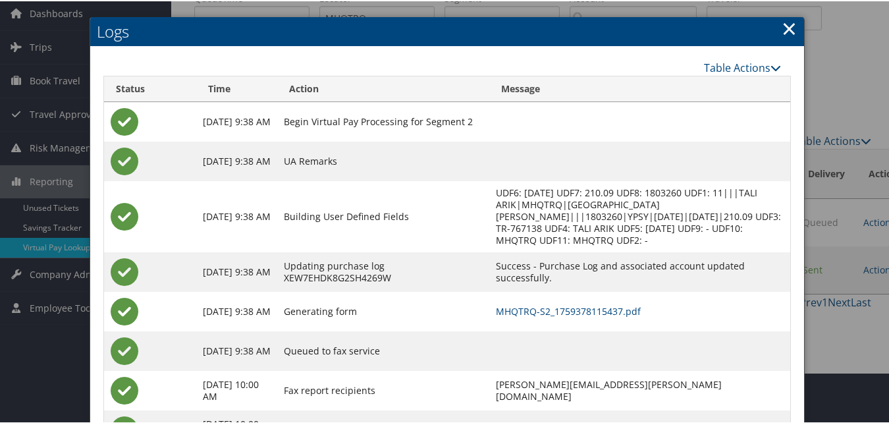
scroll to position [101, 0]
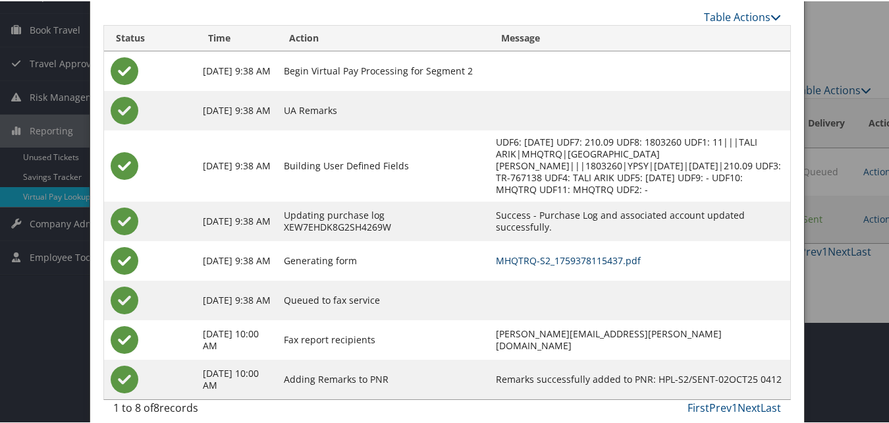
click at [499, 253] on link "MHQTRQ-S2_1759378115437.pdf" at bounding box center [568, 259] width 145 height 13
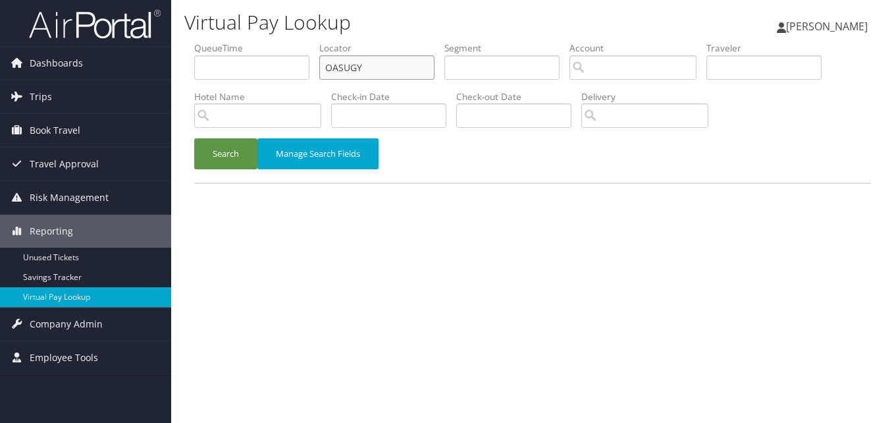
drag, startPoint x: 0, startPoint y: 0, endPoint x: 363, endPoint y: 67, distance: 368.9
click at [360, 68] on input "OASUGY" at bounding box center [376, 67] width 115 height 24
drag, startPoint x: 363, startPoint y: 67, endPoint x: 354, endPoint y: 67, distance: 9.2
click at [362, 67] on input "OASUGY" at bounding box center [376, 67] width 115 height 24
drag, startPoint x: 375, startPoint y: 59, endPoint x: 286, endPoint y: 70, distance: 89.6
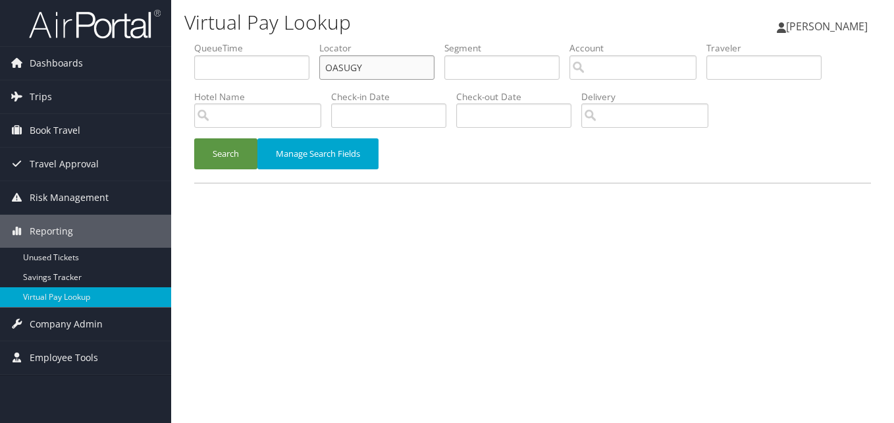
click at [286, 41] on ul "QueueTime Locator OASUGY Segment Account Traveler Hotel Name Check-in Date Chec…" at bounding box center [532, 41] width 677 height 0
paste input "SCDRHH"
type input "SCDRHH"
click at [250, 165] on button "Search" at bounding box center [225, 153] width 63 height 31
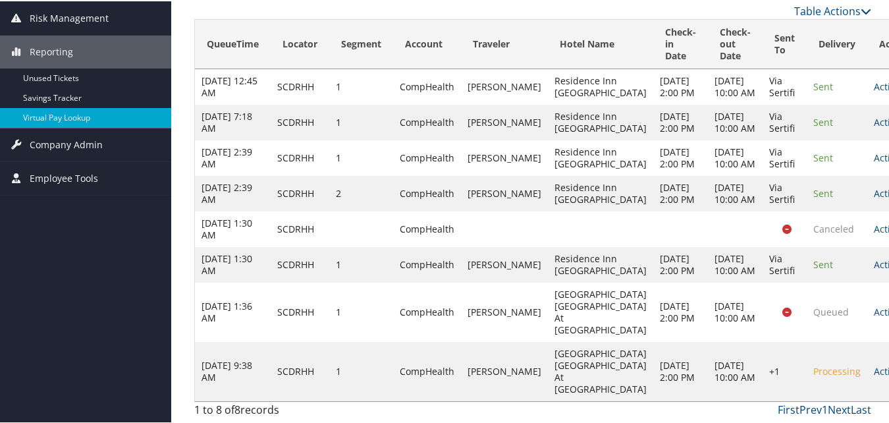
scroll to position [346, 0]
click at [874, 257] on link "Actions" at bounding box center [894, 263] width 41 height 13
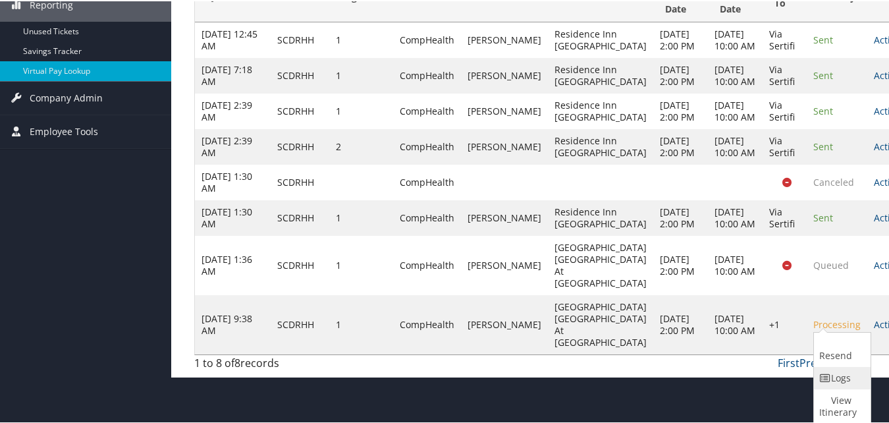
click at [834, 366] on link "Logs" at bounding box center [840, 377] width 53 height 22
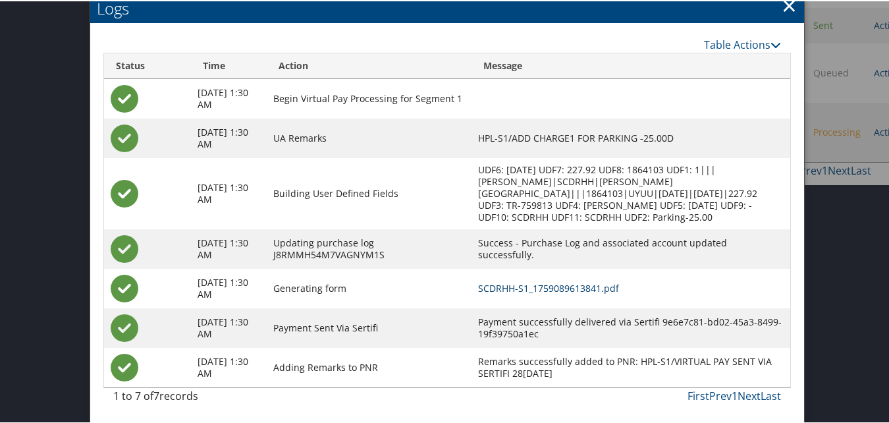
scroll to position [431, 0]
click at [544, 282] on link "SCDRHH-S1_1759089613841.pdf" at bounding box center [548, 287] width 141 height 13
